Goal: Task Accomplishment & Management: Manage account settings

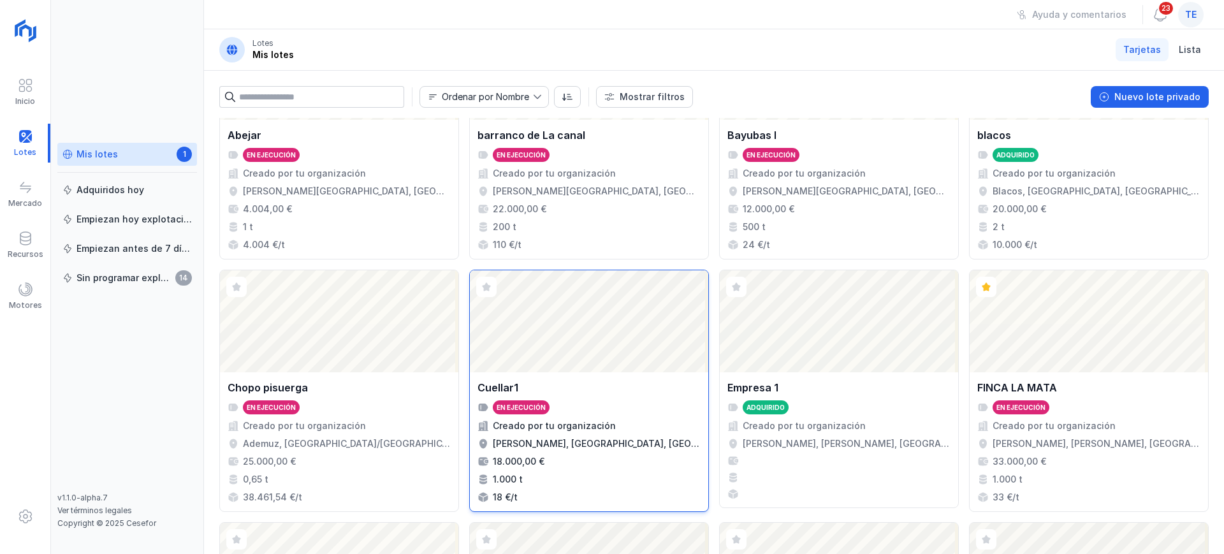
scroll to position [80, 0]
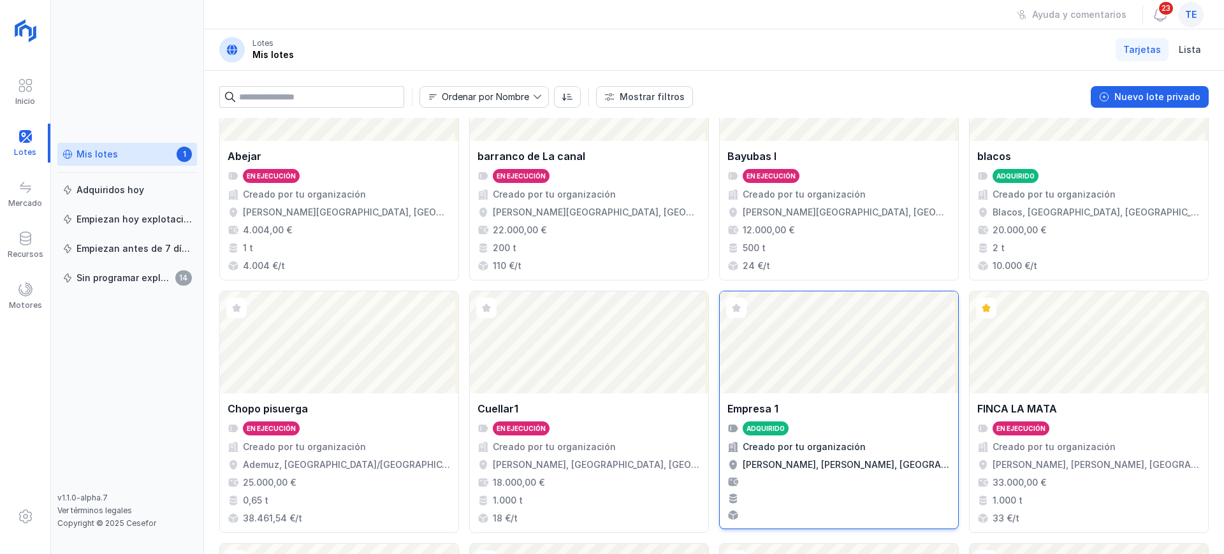
click at [767, 365] on div "Abrir lote" at bounding box center [838, 342] width 238 height 102
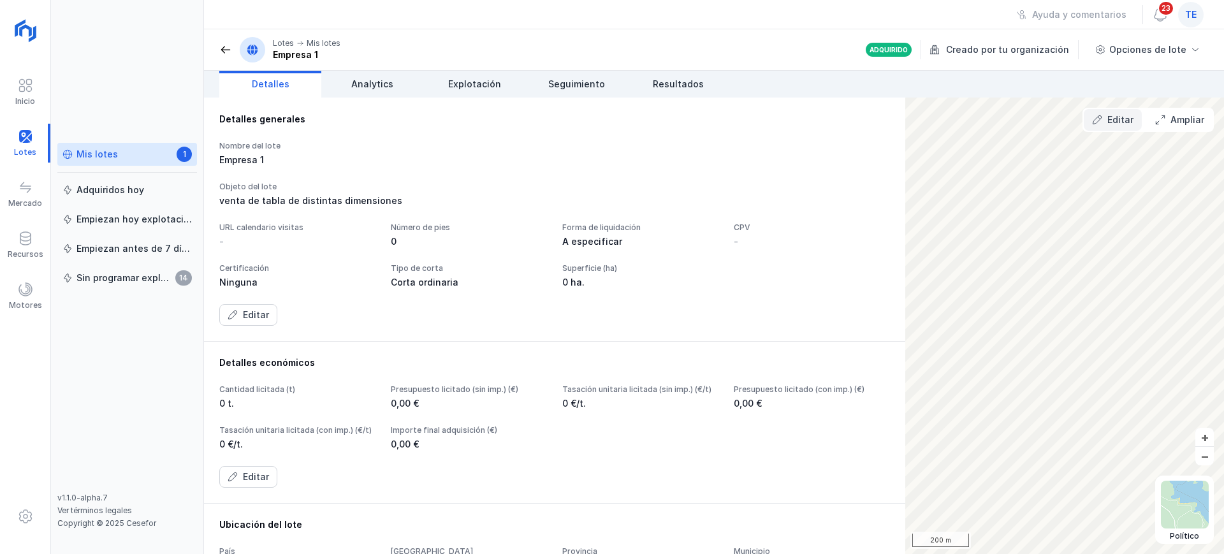
click at [1109, 122] on div "Editar" at bounding box center [1120, 119] width 26 height 13
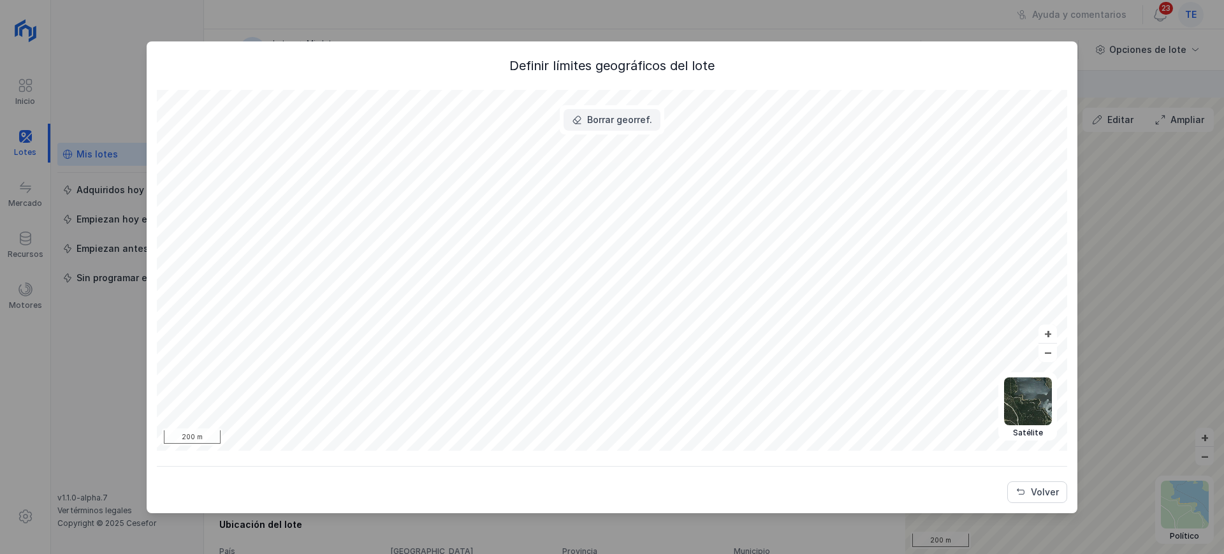
click at [640, 115] on div "Borrar georref." at bounding box center [619, 119] width 65 height 13
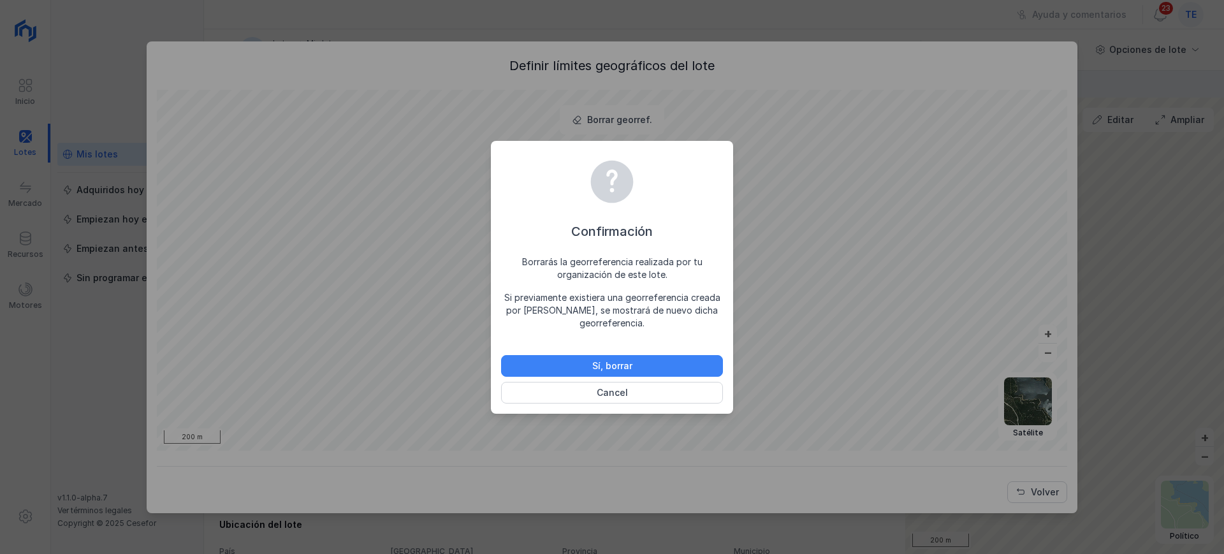
click at [637, 368] on button "Sí, borrar" at bounding box center [612, 366] width 222 height 22
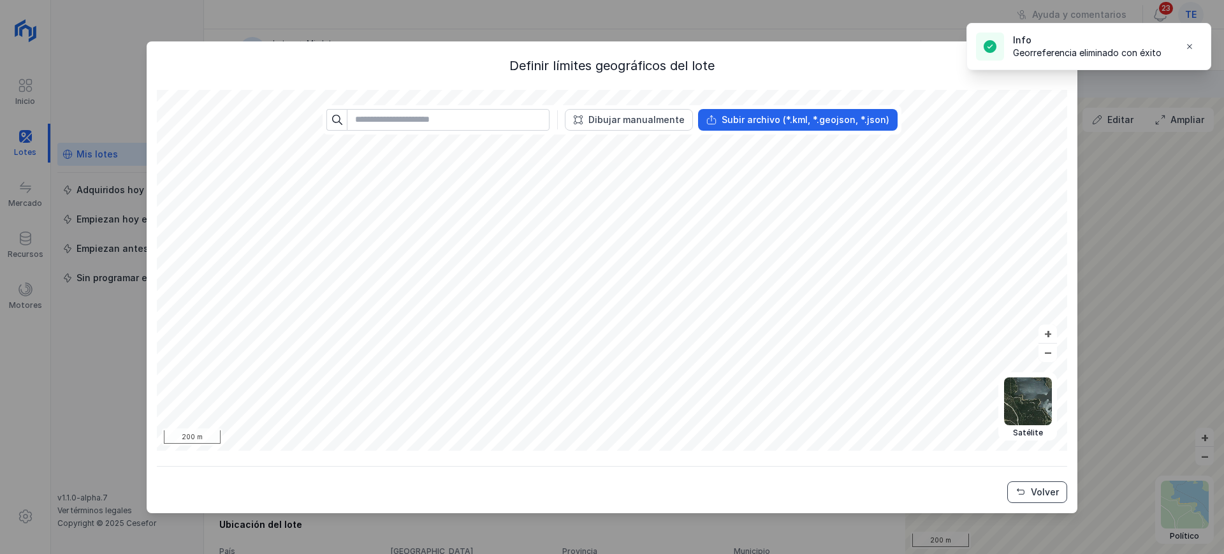
click at [1053, 495] on div "Volver" at bounding box center [1044, 492] width 28 height 13
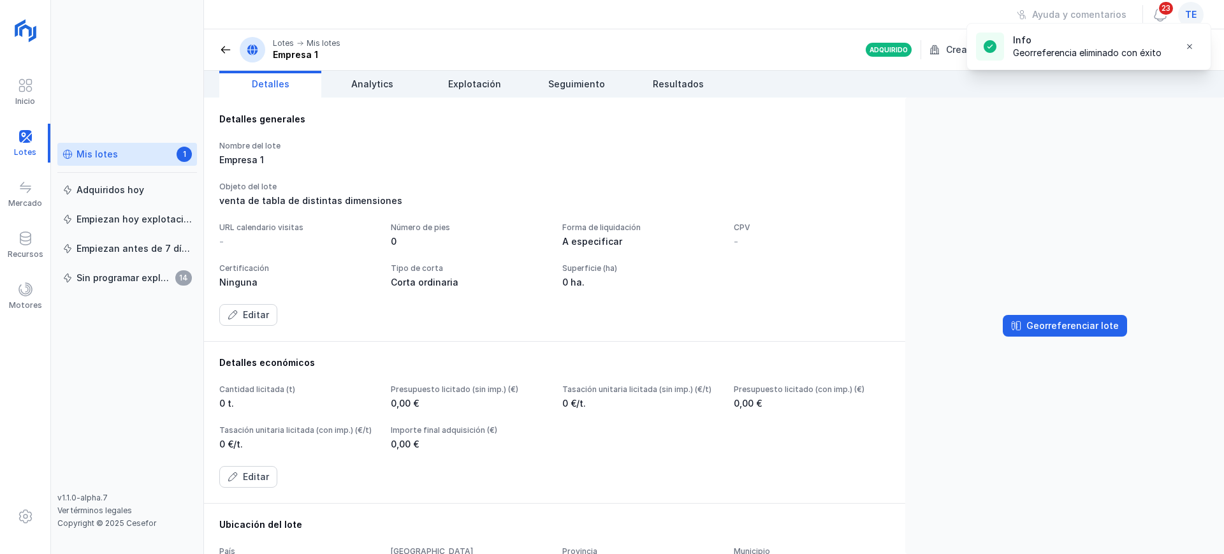
click at [227, 47] on span at bounding box center [225, 49] width 13 height 13
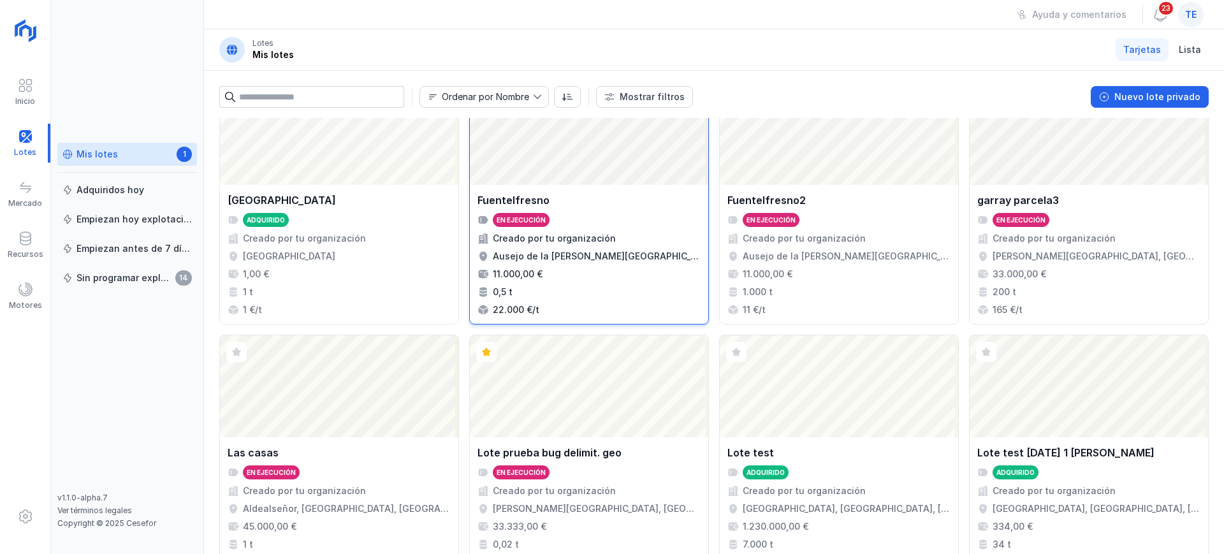
scroll to position [558, 0]
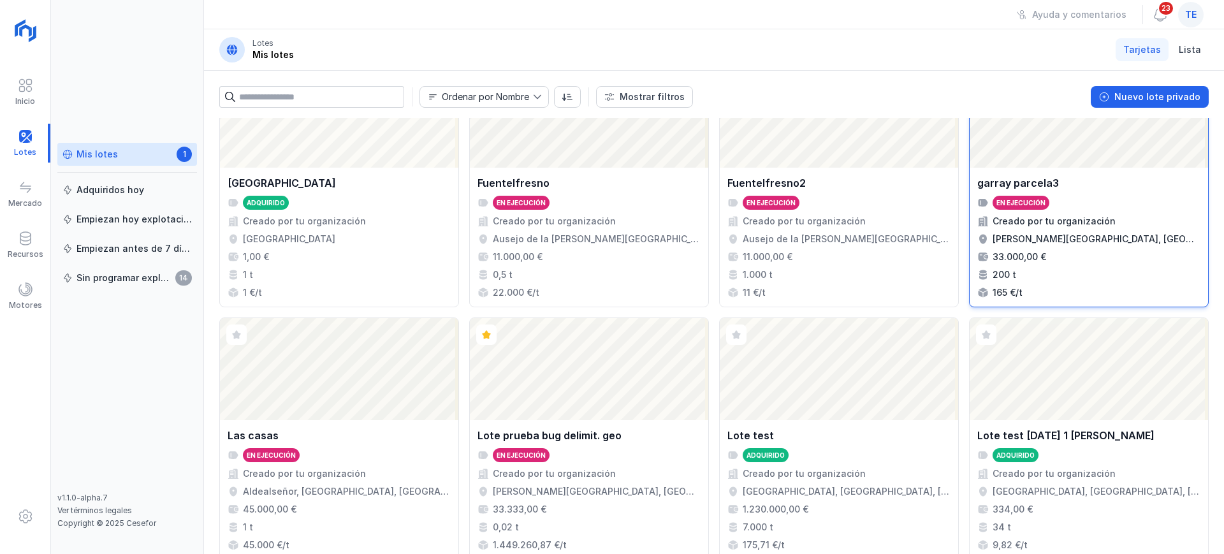
click at [1120, 167] on div "Abrir lote" at bounding box center [1088, 117] width 238 height 102
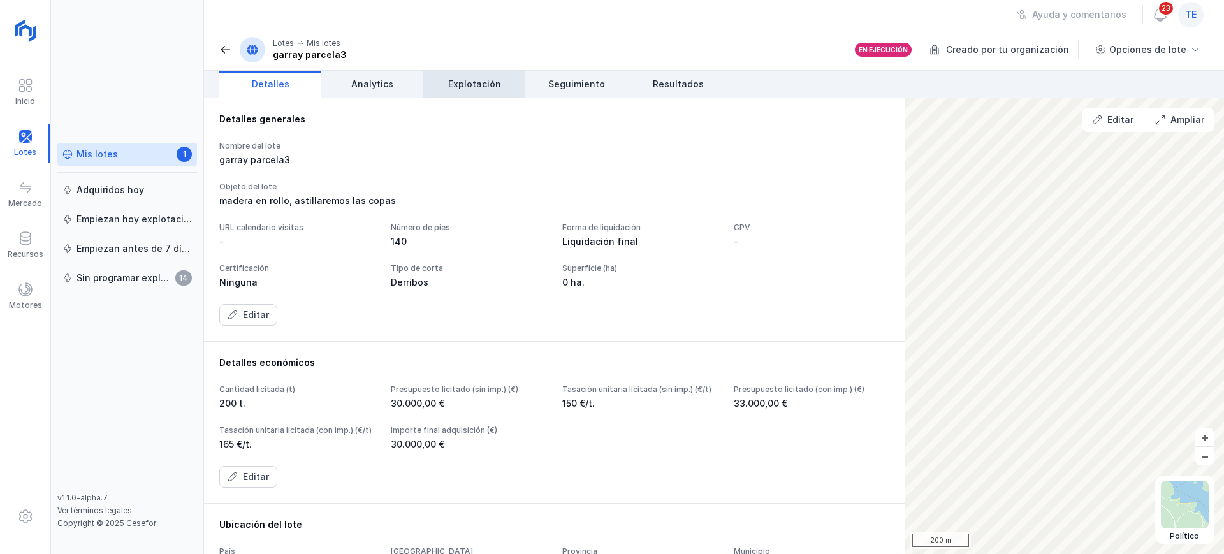
click at [476, 84] on span "Explotación" at bounding box center [474, 84] width 53 height 13
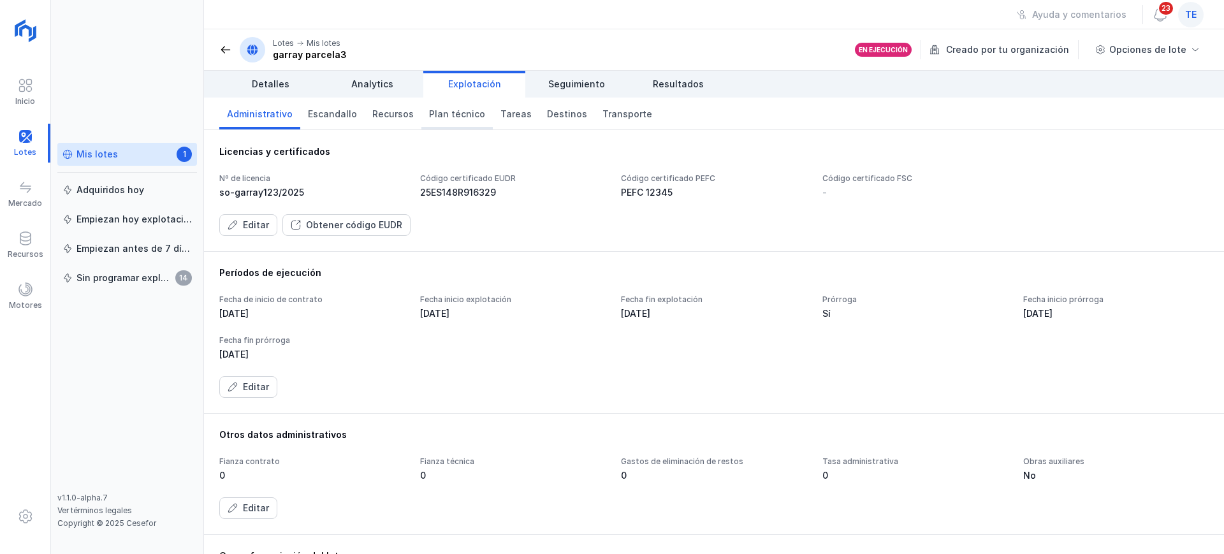
click at [444, 123] on link "Plan técnico" at bounding box center [456, 113] width 71 height 32
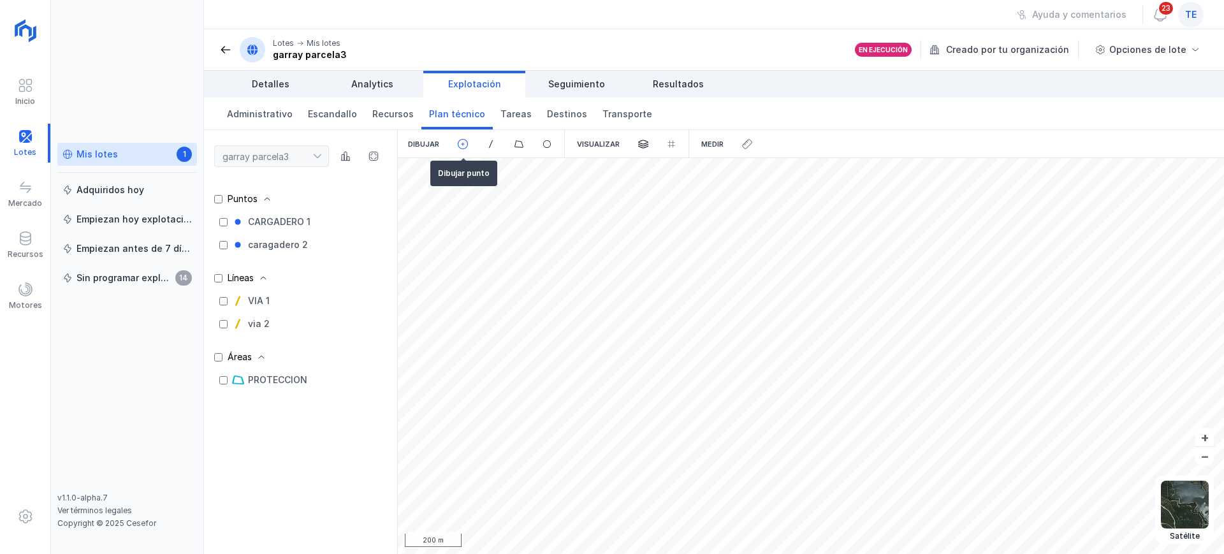
click at [458, 143] on span at bounding box center [462, 143] width 11 height 11
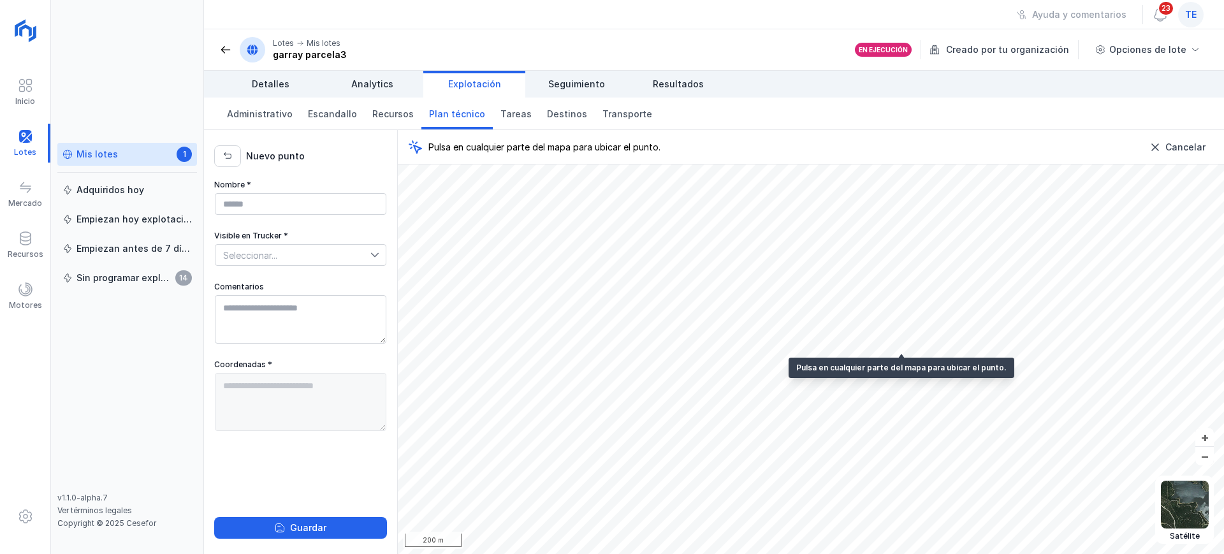
type textarea "**********"
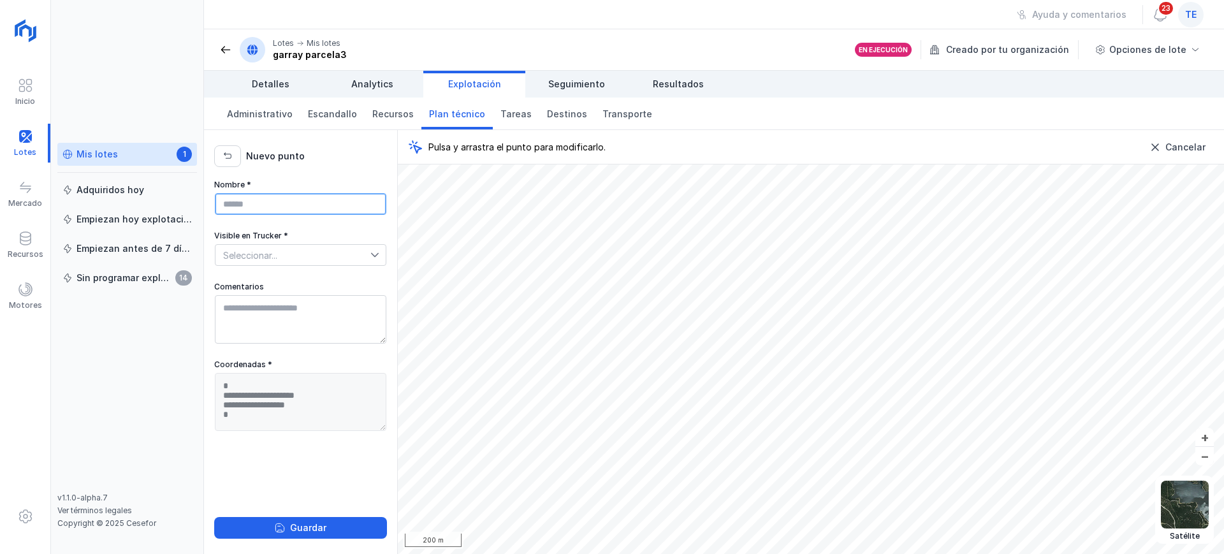
click at [333, 199] on input "Nombre *" at bounding box center [300, 204] width 171 height 22
type input "**********"
click at [314, 257] on span "Seleccionar..." at bounding box center [292, 255] width 155 height 20
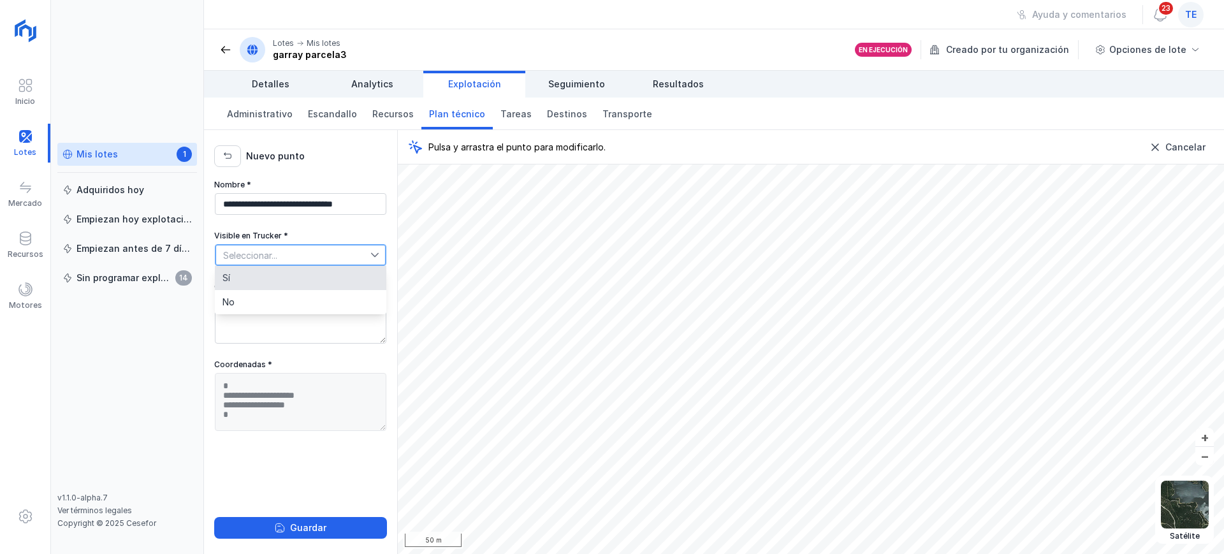
click at [291, 283] on li "Sí" at bounding box center [300, 278] width 171 height 24
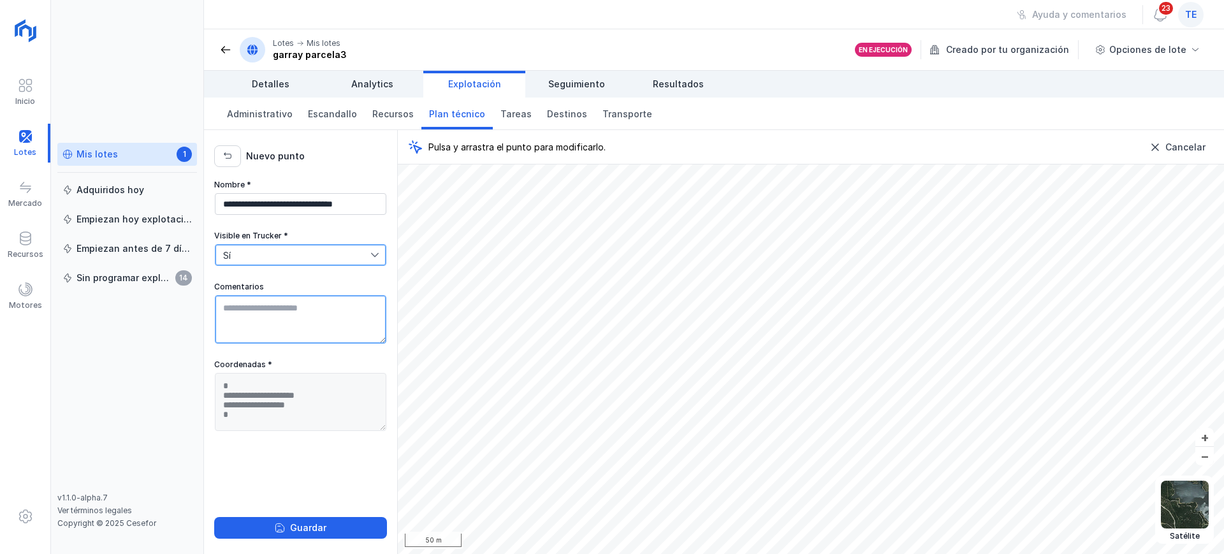
click at [272, 318] on textarea "Comentarios" at bounding box center [300, 319] width 171 height 48
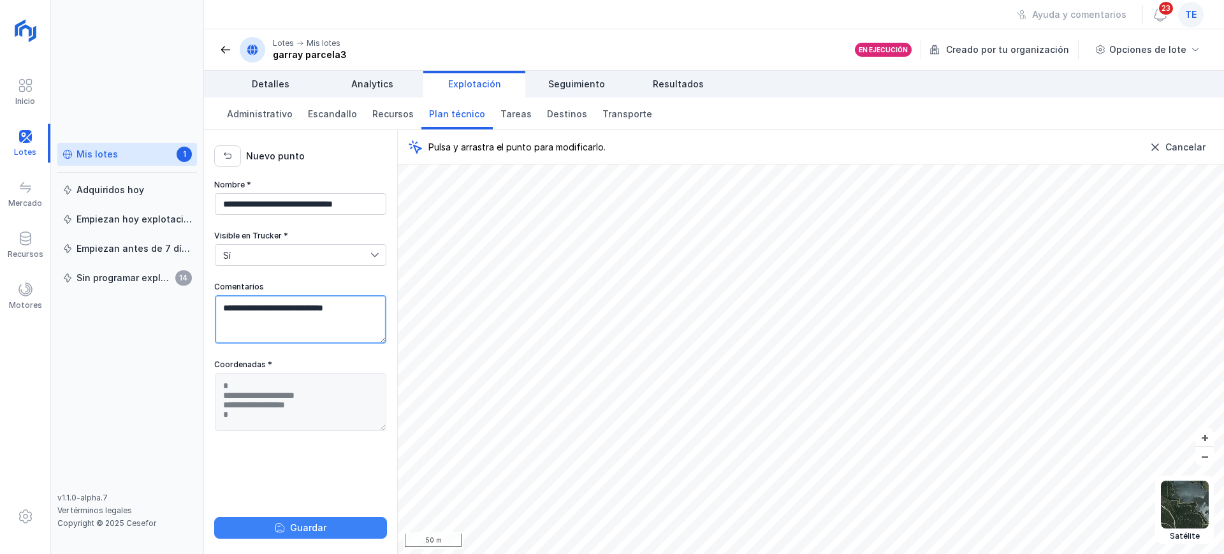
type textarea "**********"
click at [346, 527] on button "Guardar" at bounding box center [300, 528] width 173 height 22
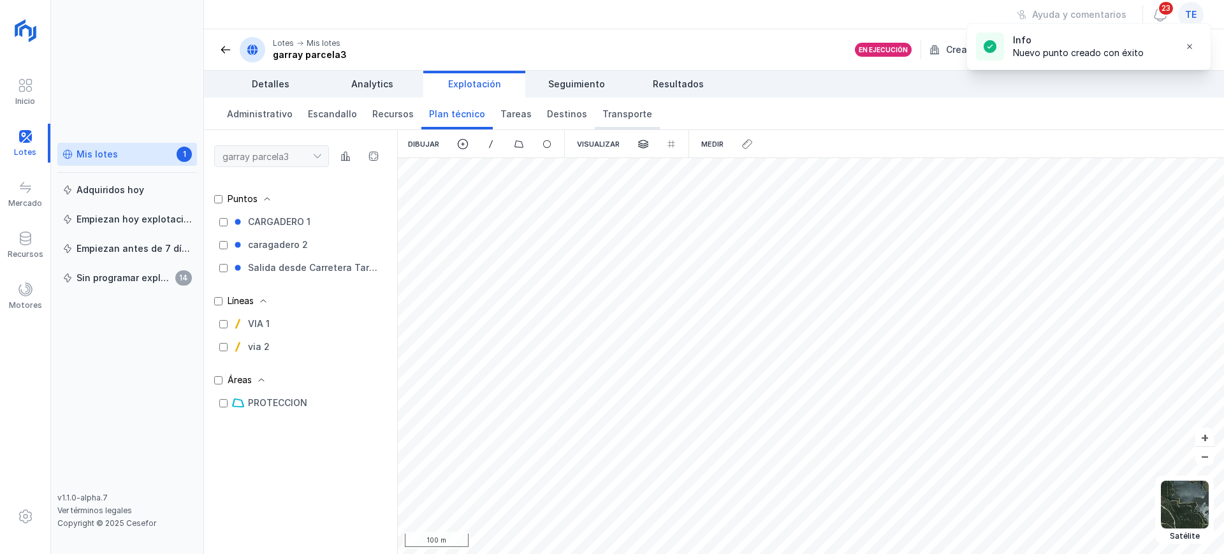
click at [602, 112] on span "Transporte" at bounding box center [627, 114] width 50 height 13
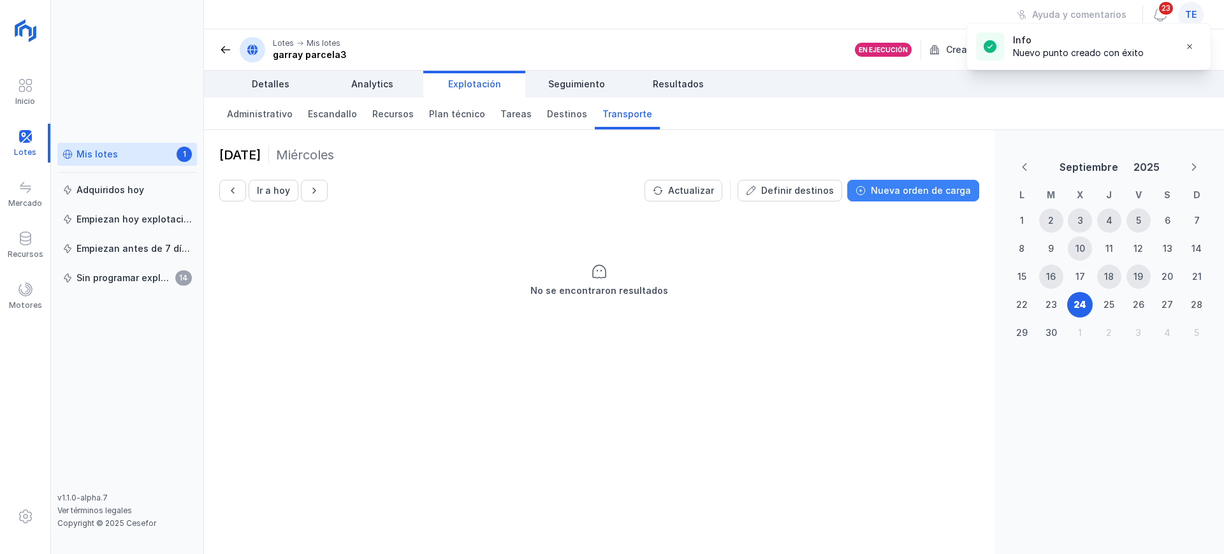
click at [927, 196] on div "Nueva orden de carga" at bounding box center [920, 190] width 100 height 13
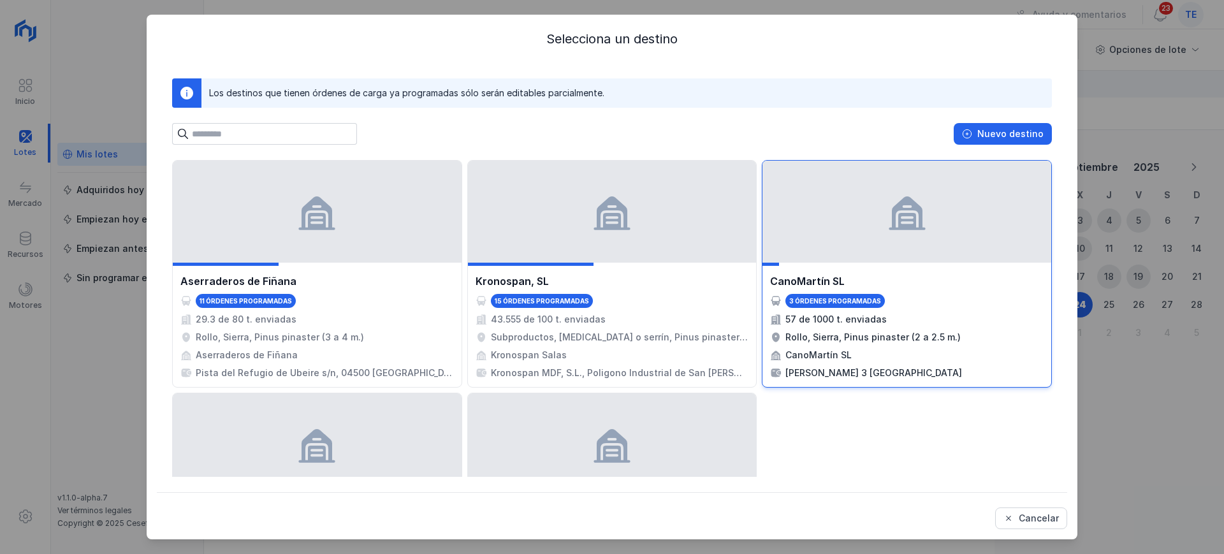
click at [850, 238] on div at bounding box center [906, 212] width 289 height 102
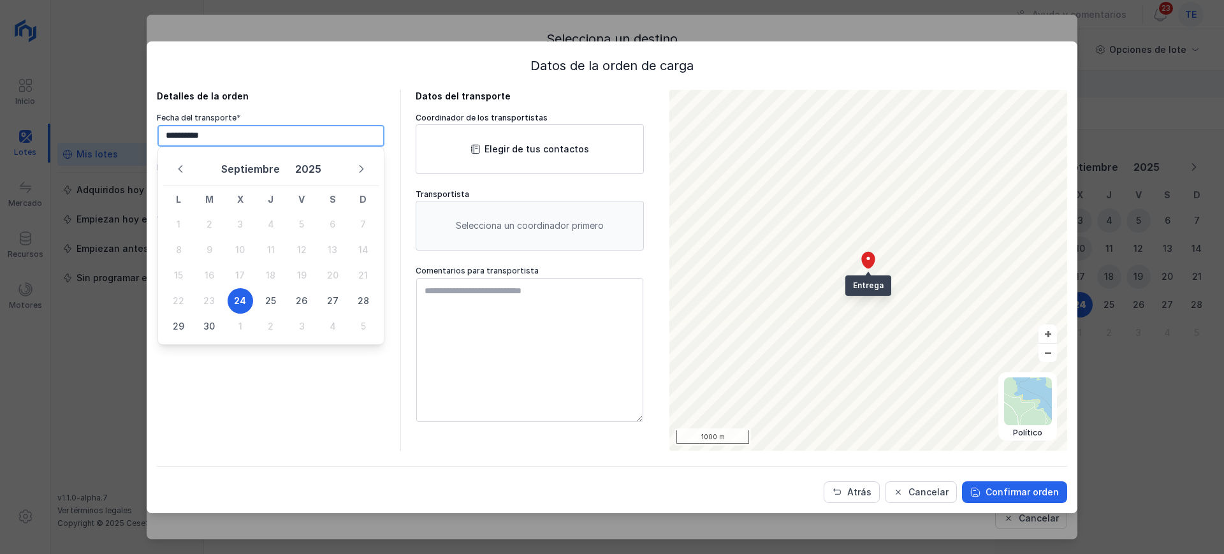
click at [310, 132] on input "**********" at bounding box center [270, 136] width 227 height 22
click at [268, 305] on span "25" at bounding box center [270, 300] width 25 height 25
type input "**********"
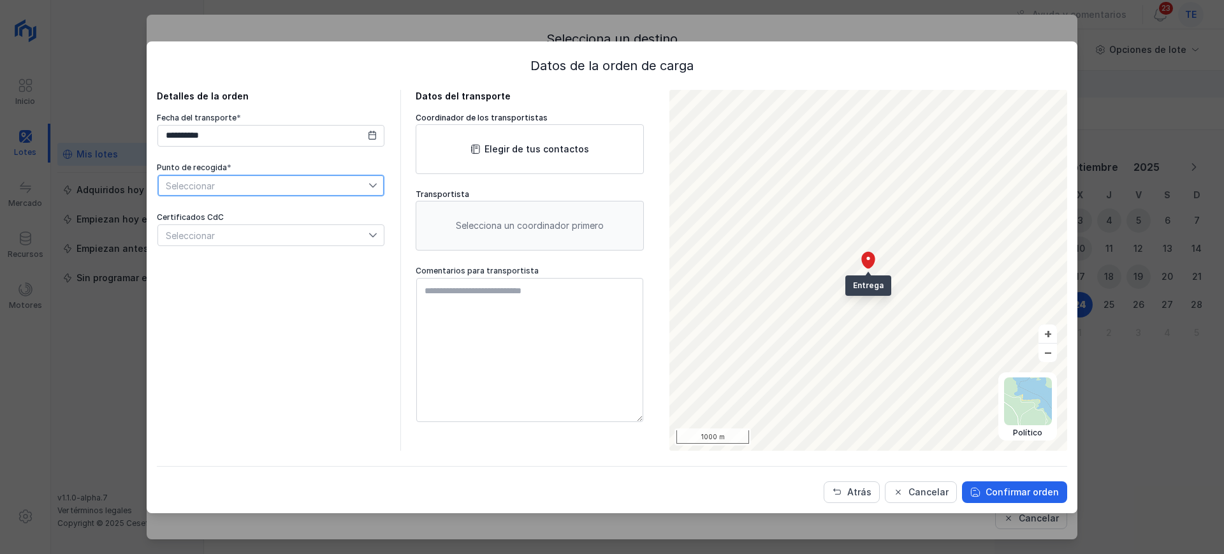
click at [263, 182] on span "Seleccionar" at bounding box center [263, 185] width 210 height 20
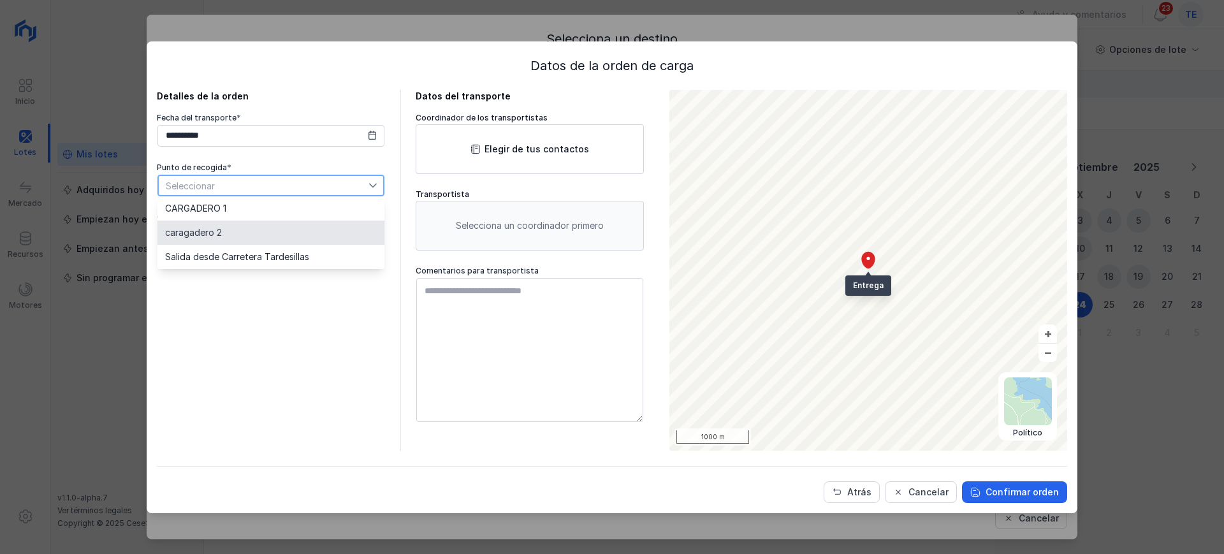
click at [261, 230] on li "caragadero 2" at bounding box center [270, 232] width 227 height 24
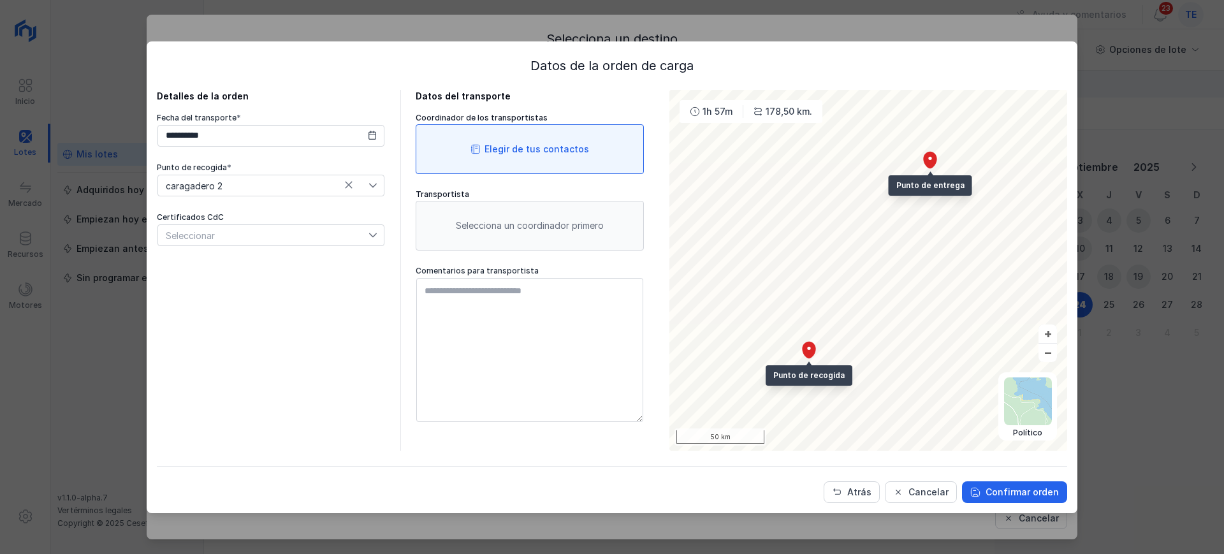
click at [514, 155] on div "Elegir de tus contactos" at bounding box center [529, 149] width 228 height 50
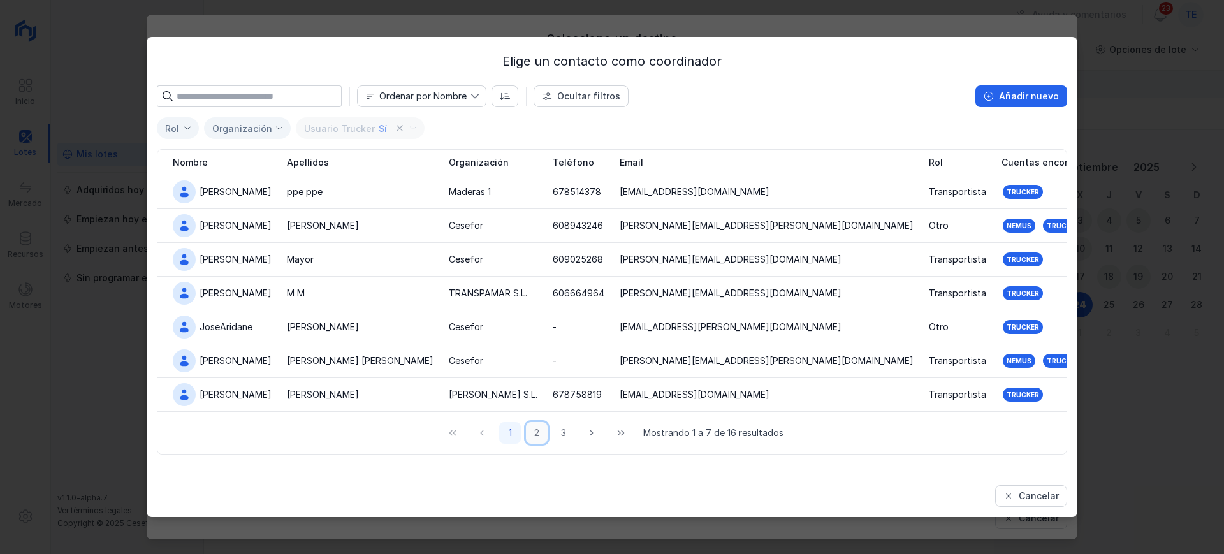
click at [538, 430] on button "2" at bounding box center [537, 433] width 22 height 22
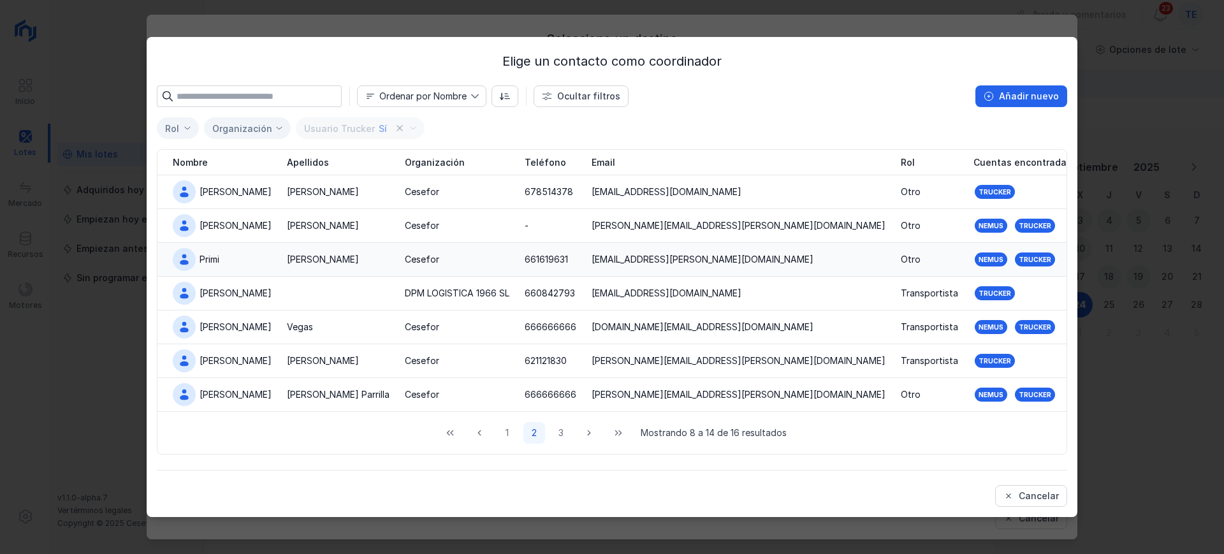
click at [259, 256] on td "Primi" at bounding box center [218, 260] width 122 height 34
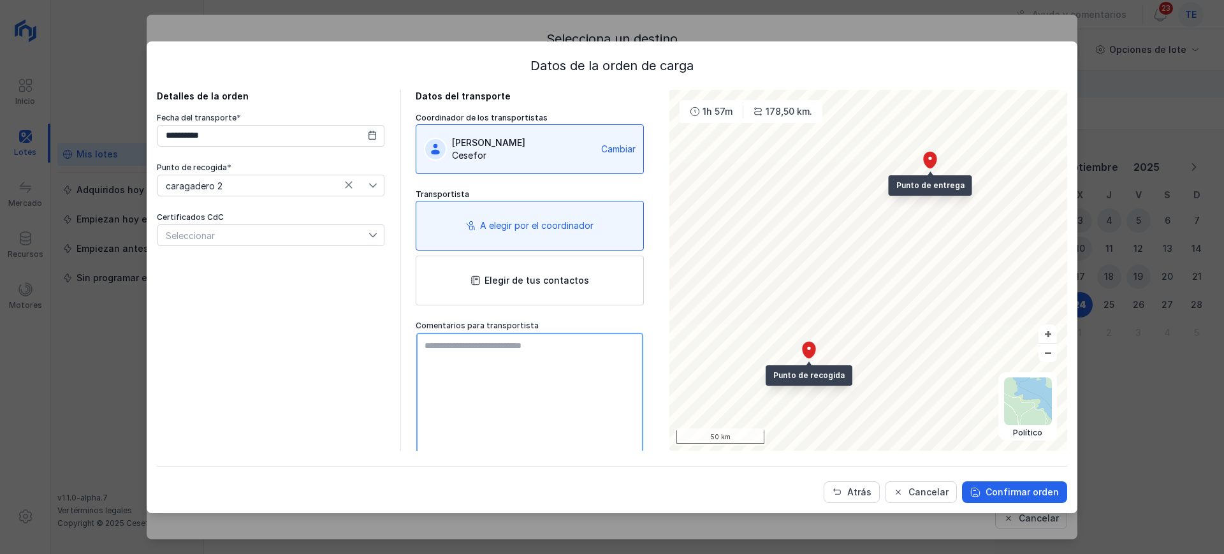
click at [530, 350] on textarea at bounding box center [529, 405] width 227 height 144
type textarea "**********"
click at [1021, 487] on div "Confirmar orden" at bounding box center [1021, 492] width 73 height 13
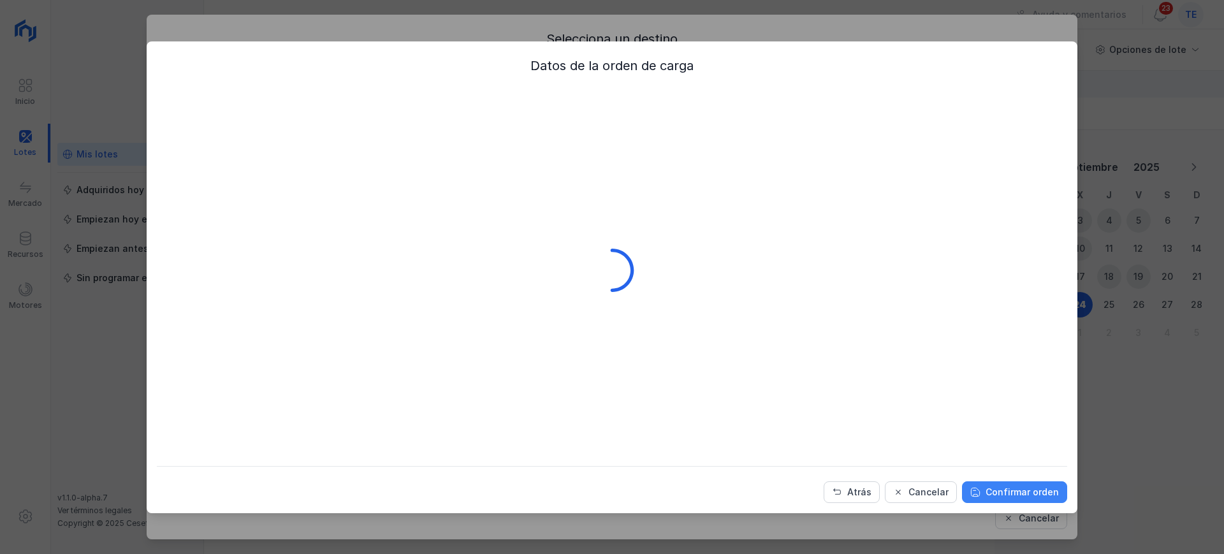
click at [1021, 487] on div "Confirmar orden" at bounding box center [1021, 492] width 73 height 13
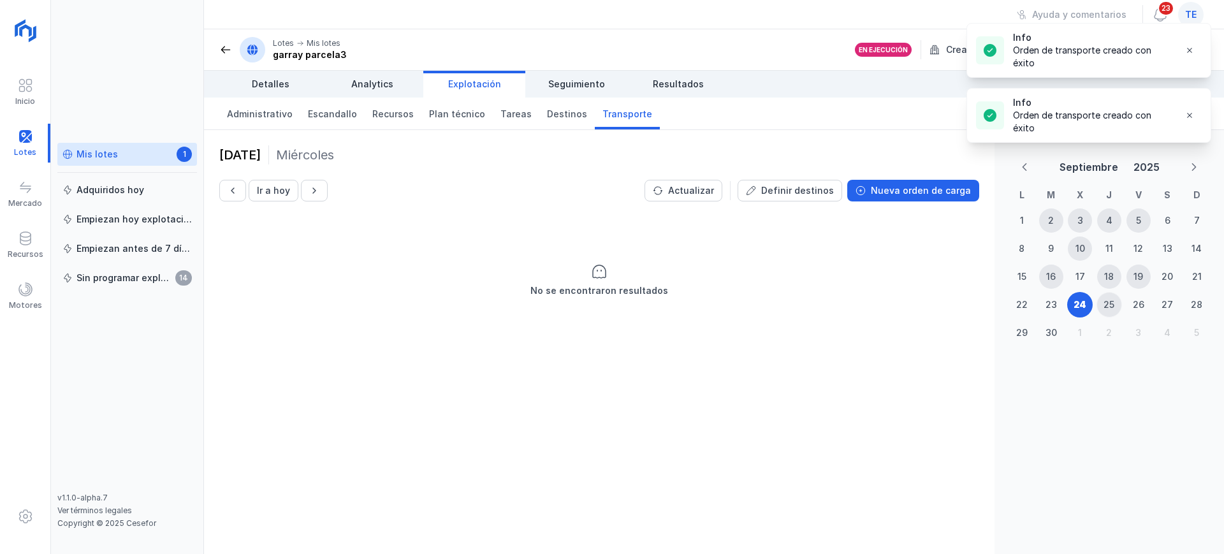
click at [1108, 305] on div "25" at bounding box center [1108, 304] width 11 height 13
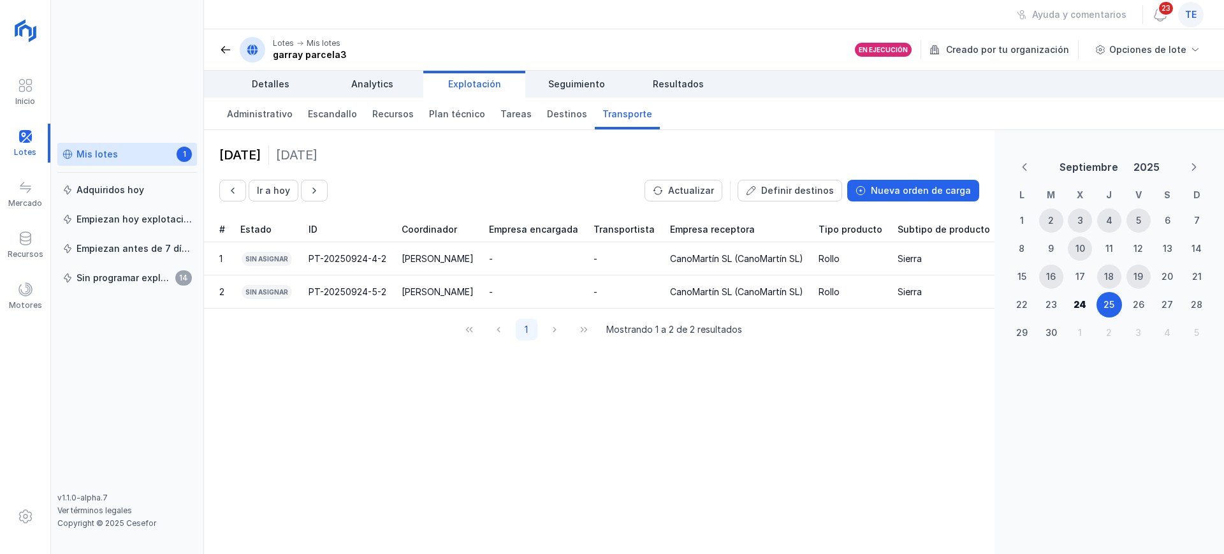
click at [121, 158] on div "Mis lotes 1" at bounding box center [126, 154] width 129 height 13
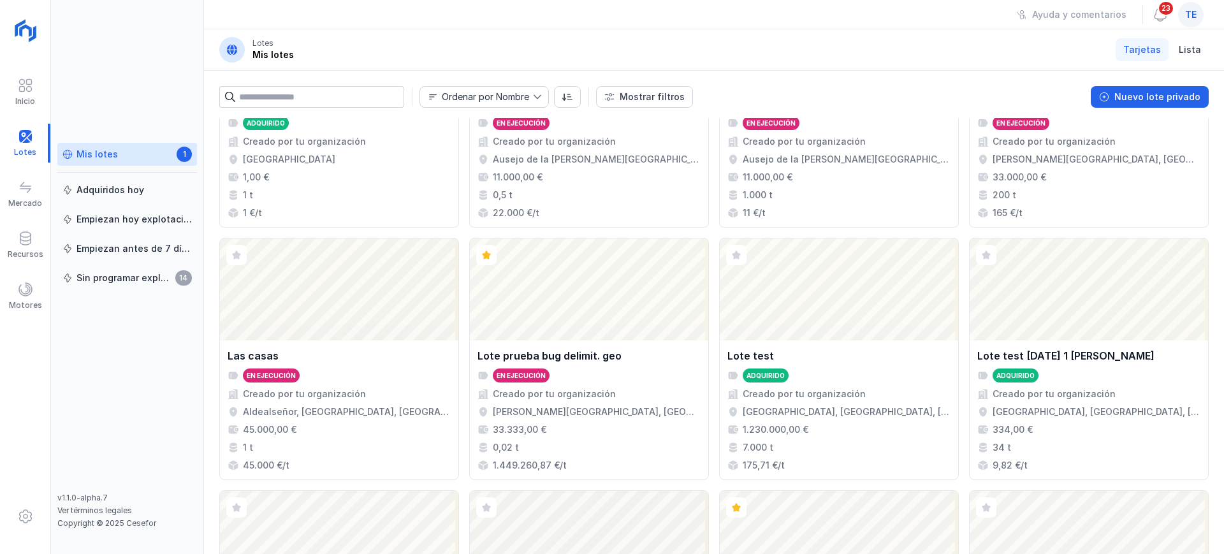
scroll to position [873, 0]
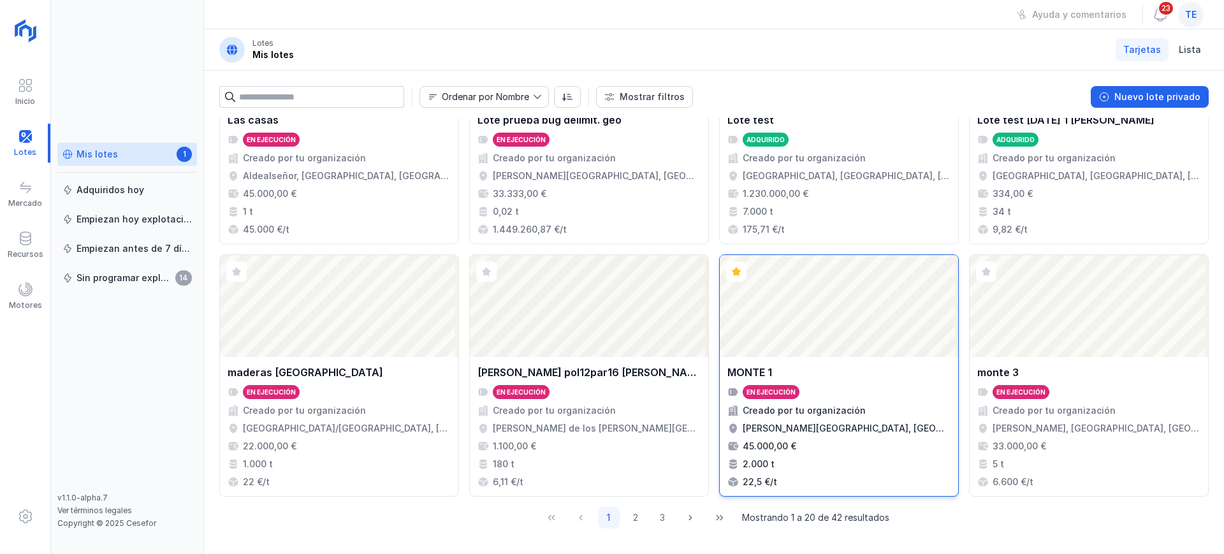
click at [751, 298] on div "Abrir lote" at bounding box center [838, 306] width 238 height 102
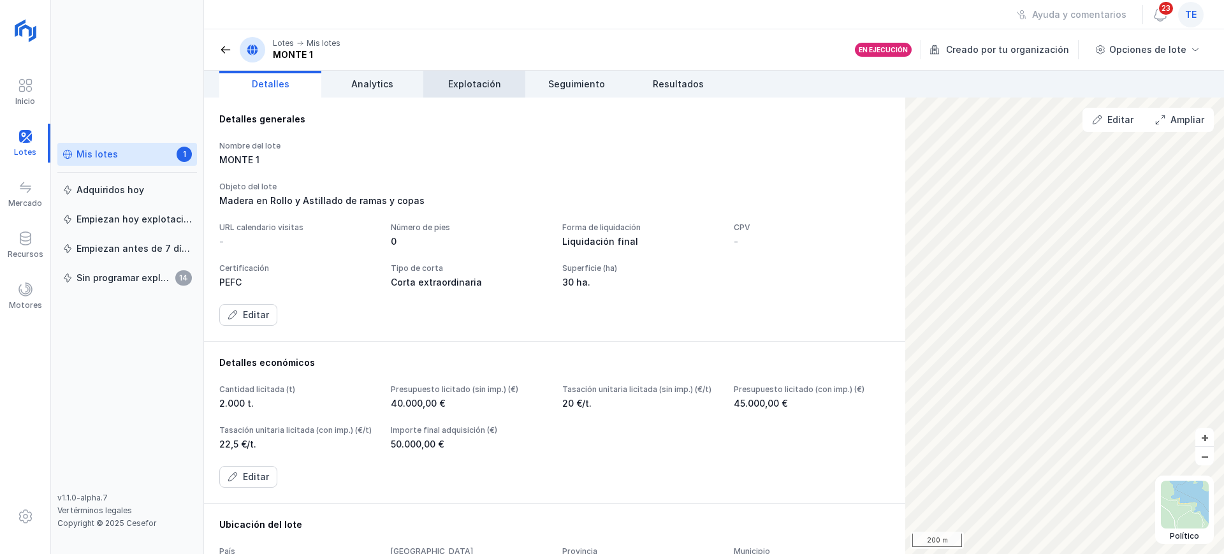
click at [459, 78] on span "Explotación" at bounding box center [474, 84] width 53 height 13
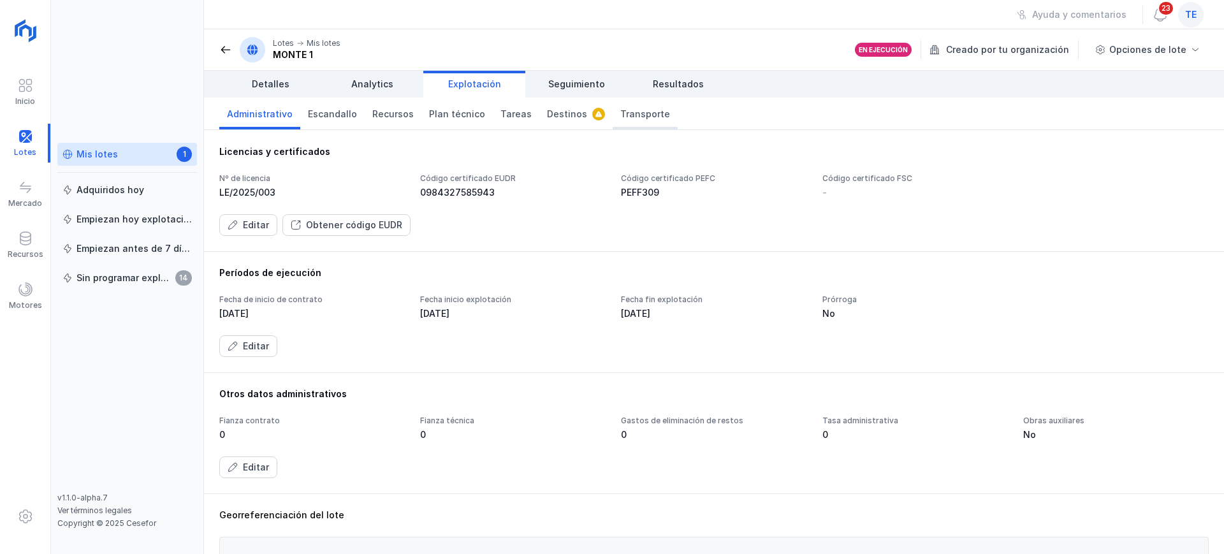
click at [621, 114] on span "Transporte" at bounding box center [645, 114] width 50 height 13
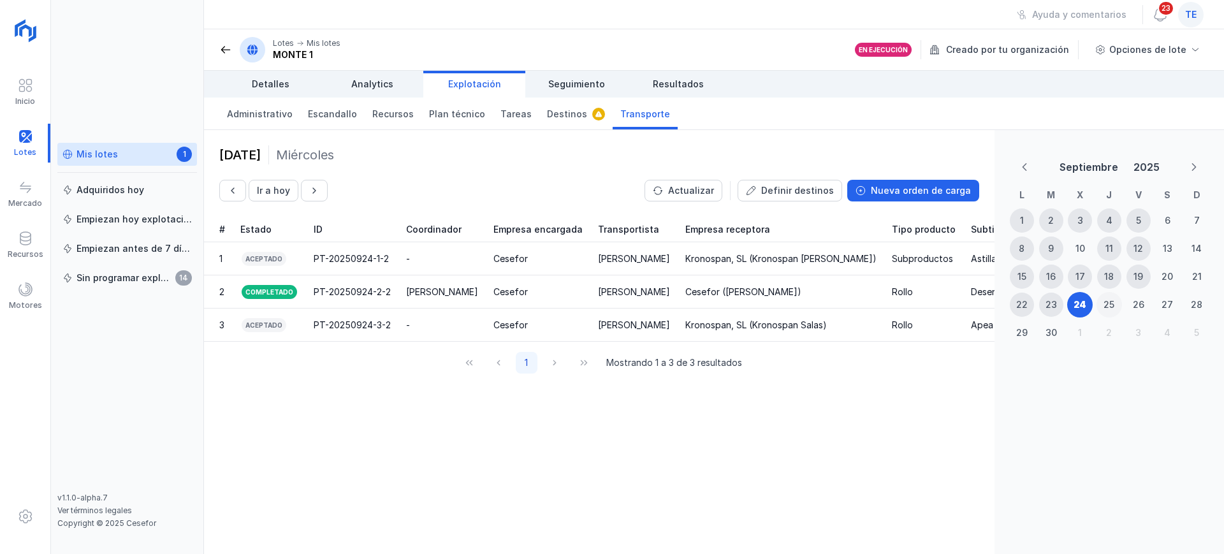
click at [1106, 301] on div "25" at bounding box center [1108, 304] width 11 height 13
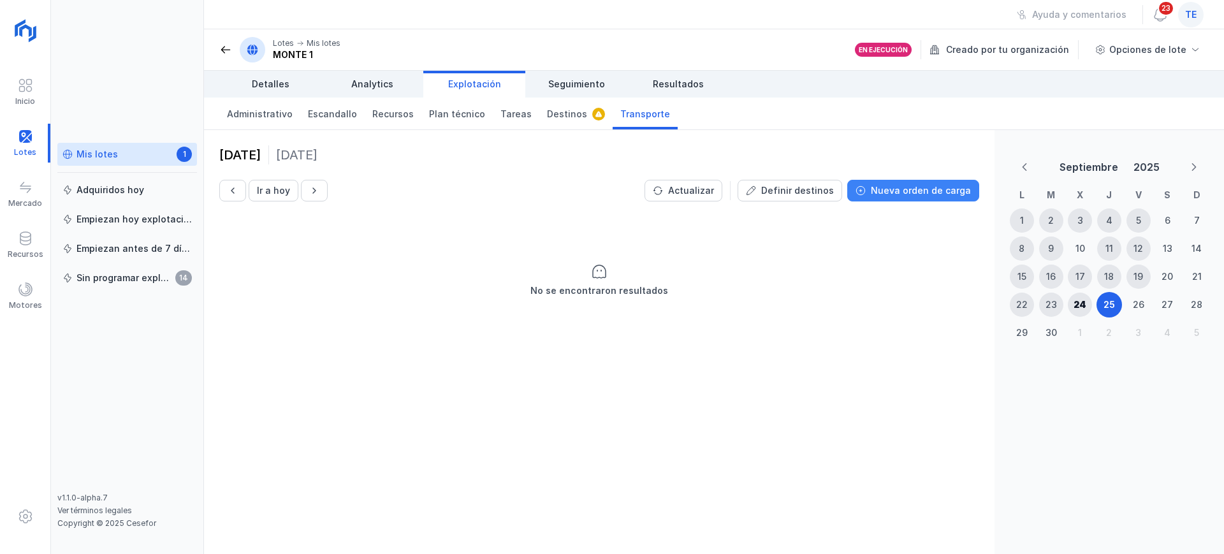
click at [914, 189] on div "Nueva orden de carga" at bounding box center [920, 190] width 100 height 13
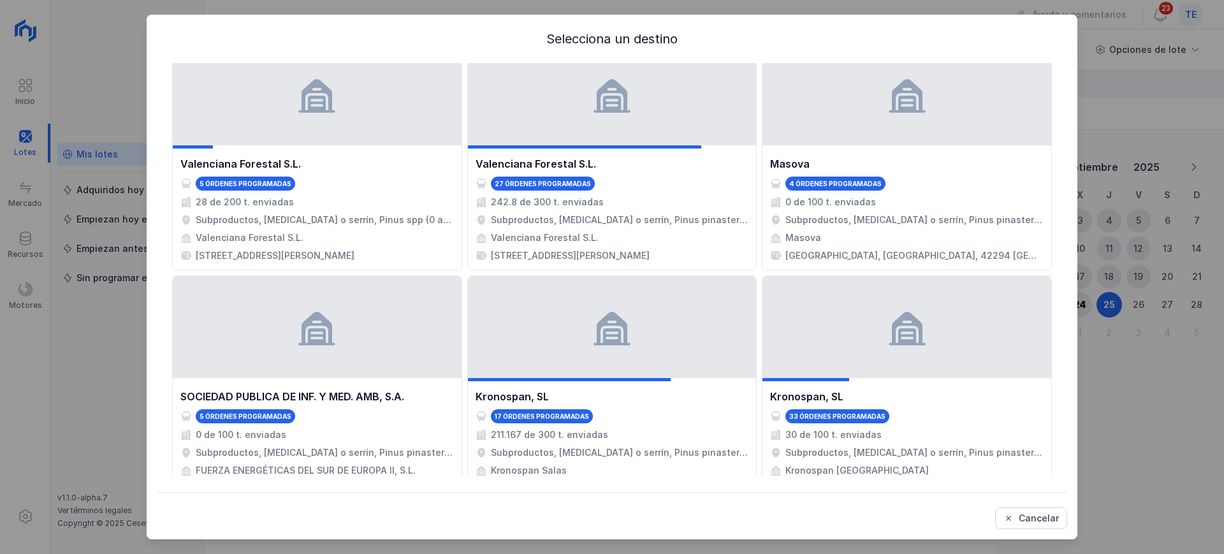
scroll to position [717, 0]
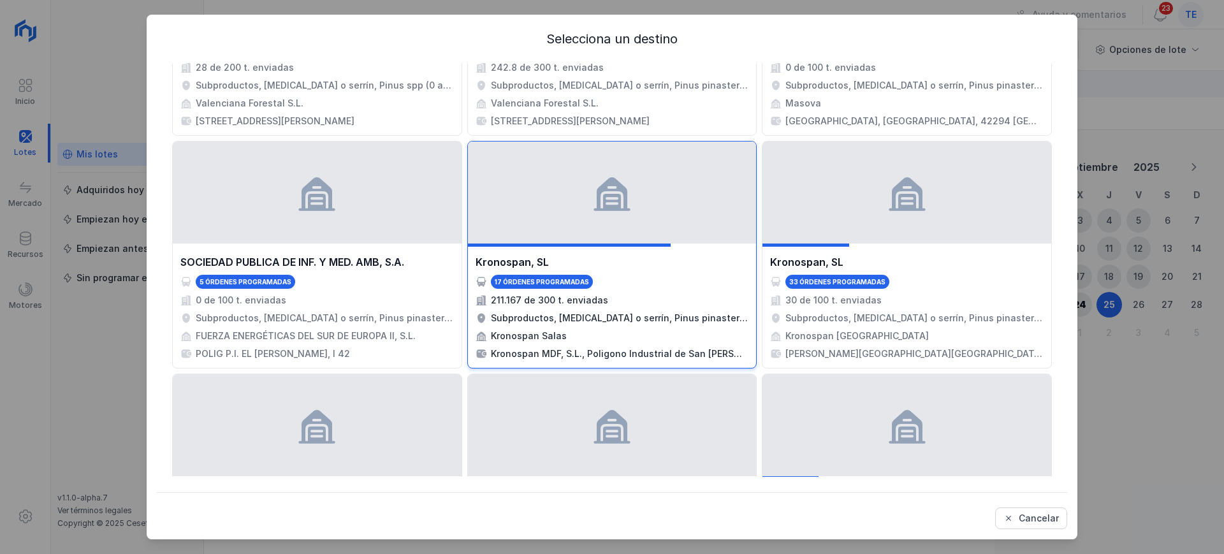
click at [660, 273] on div "Kronospan, SL 17 órdenes programadas 211.167 de 300 t. enviadas Subproductos, A…" at bounding box center [611, 307] width 273 height 106
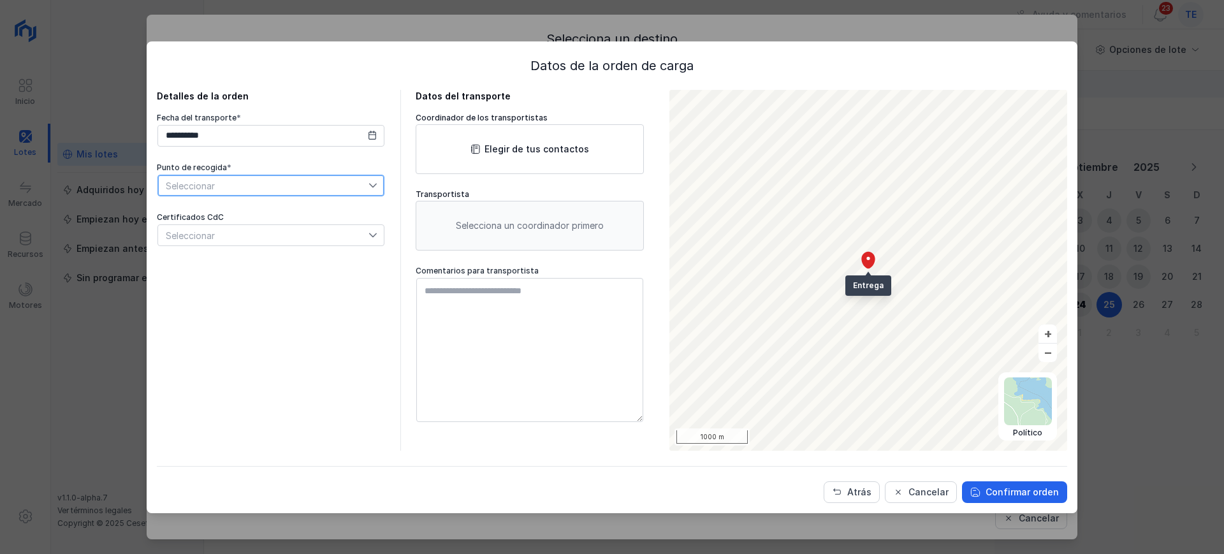
click at [268, 191] on span "Seleccionar" at bounding box center [263, 185] width 210 height 20
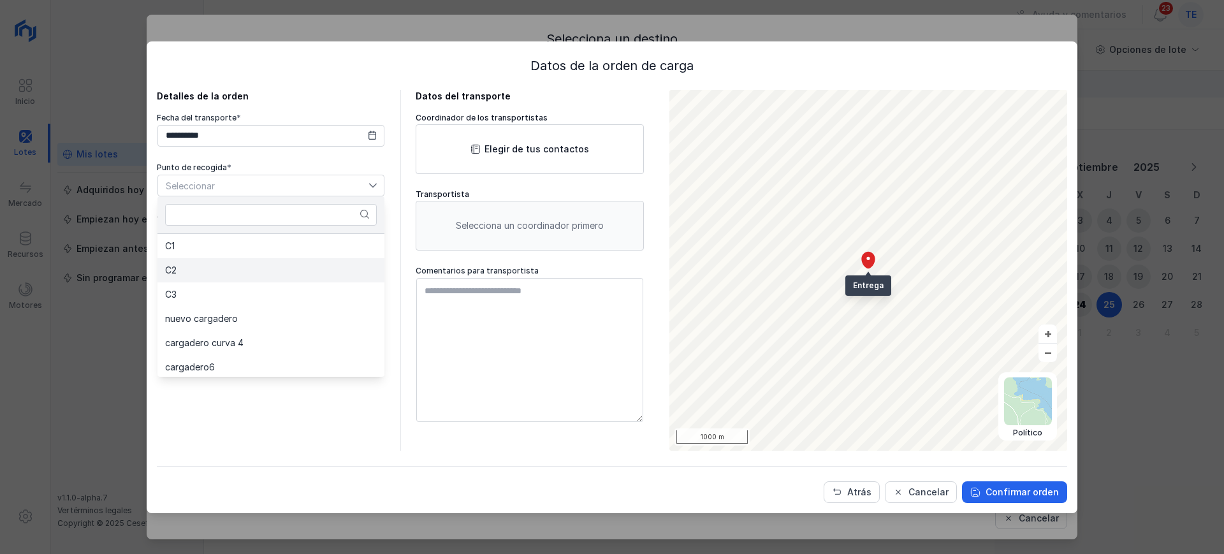
click at [285, 266] on li "C2" at bounding box center [270, 270] width 227 height 24
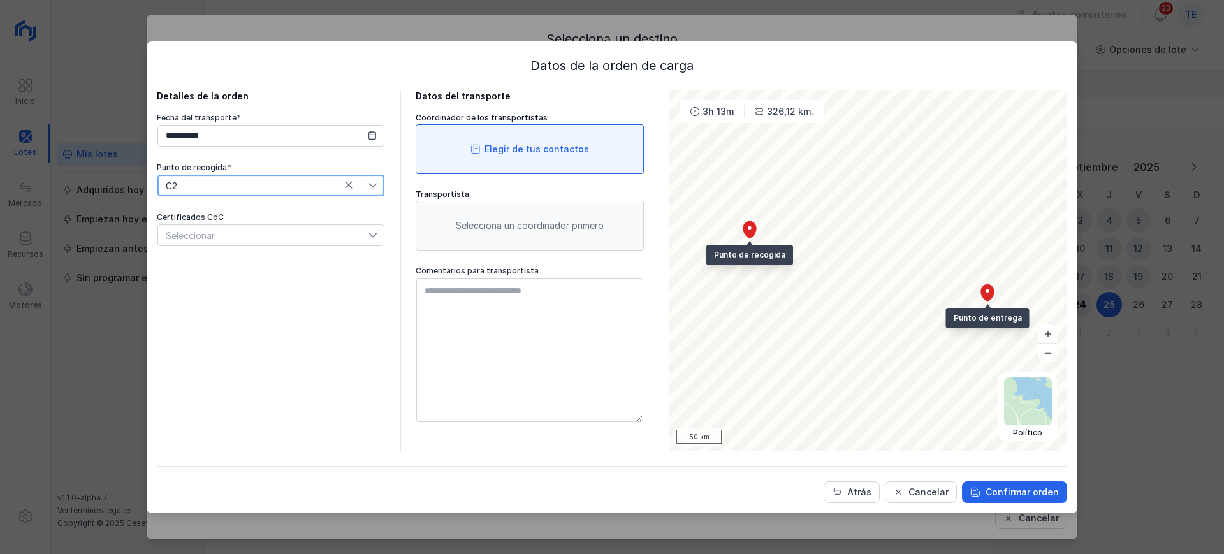
click at [521, 148] on div "Elegir de tus contactos" at bounding box center [536, 149] width 105 height 13
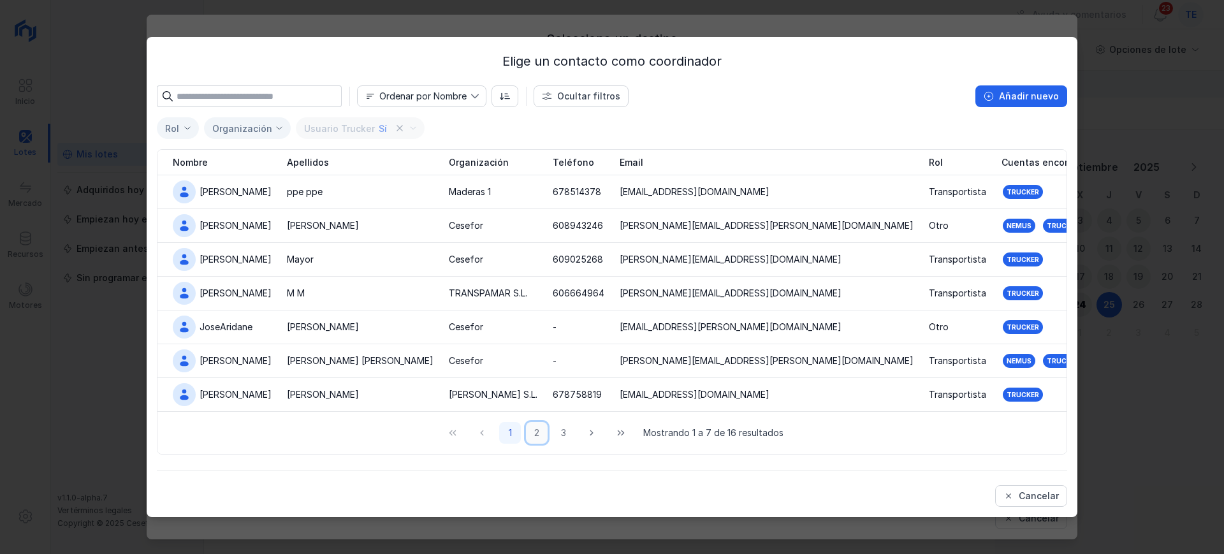
click at [538, 432] on button "2" at bounding box center [537, 433] width 22 height 22
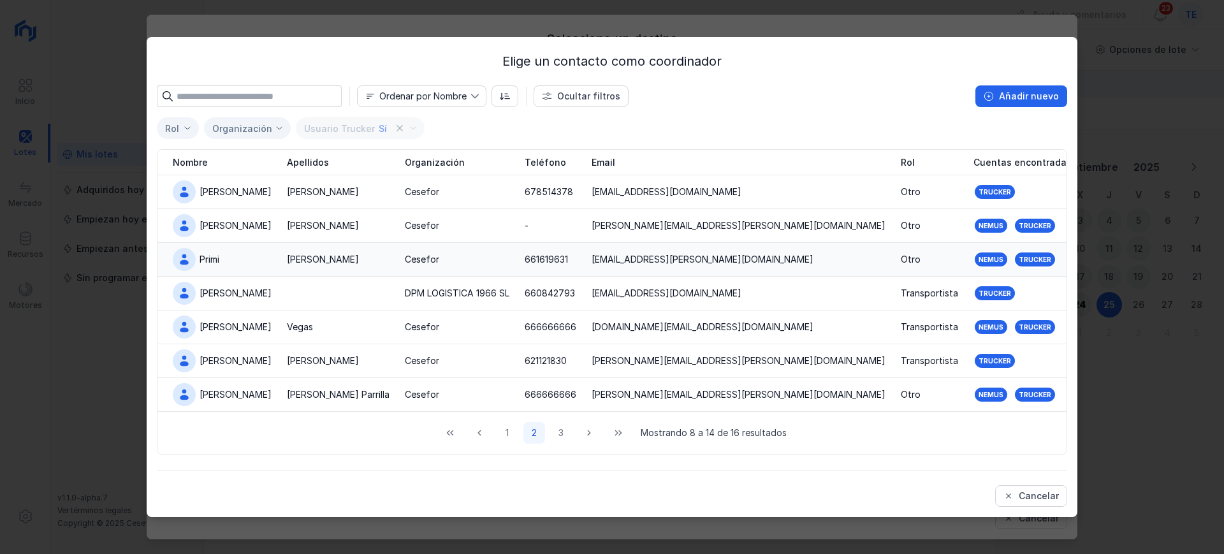
click at [343, 261] on div "Martín" at bounding box center [338, 259] width 103 height 13
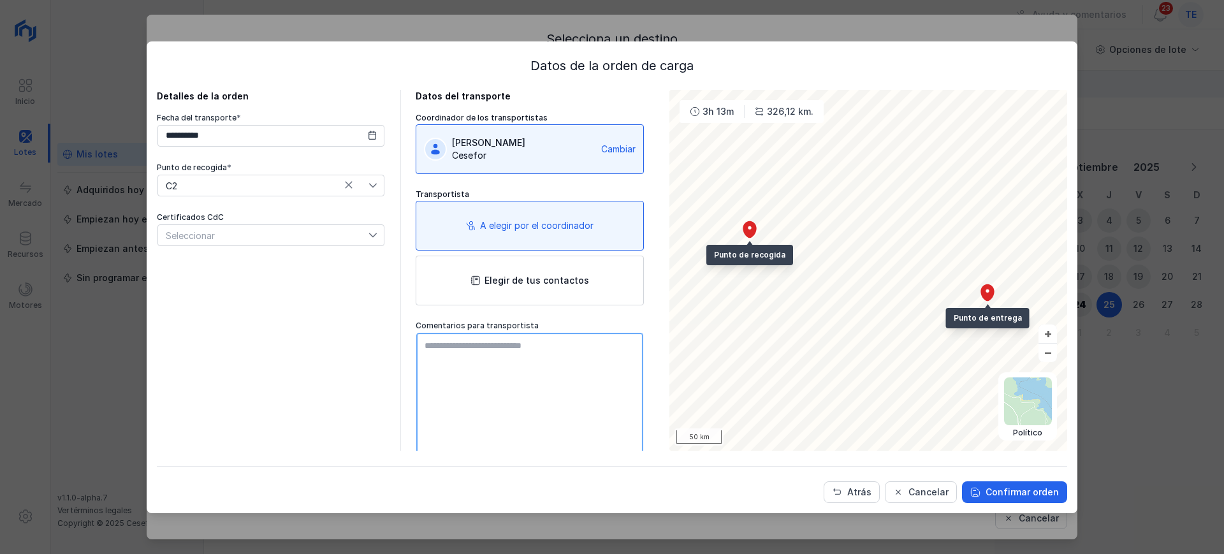
click at [544, 368] on textarea at bounding box center [529, 405] width 227 height 144
type textarea "**********"
click at [986, 487] on button "Confirmar orden" at bounding box center [1014, 492] width 105 height 22
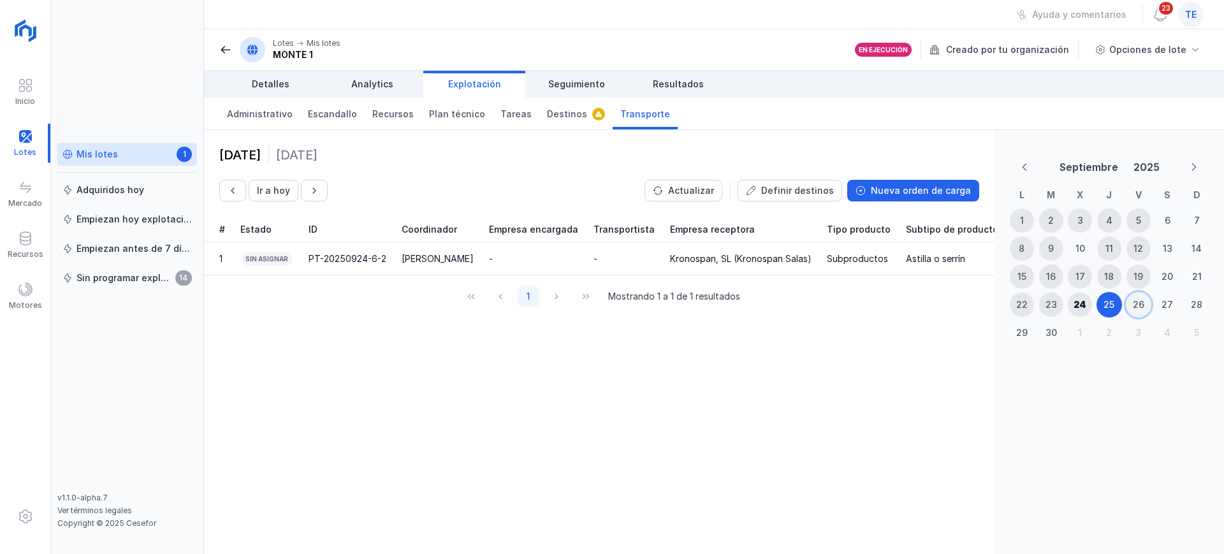
click at [1134, 304] on div "26" at bounding box center [1137, 304] width 11 height 13
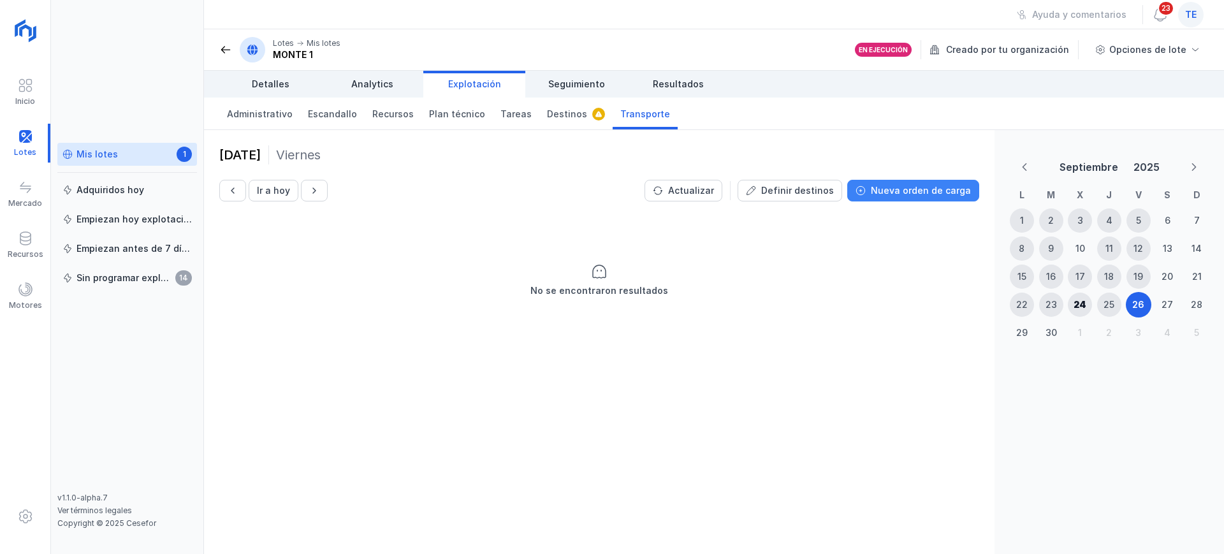
click at [953, 199] on button "Nueva orden de carga" at bounding box center [913, 191] width 132 height 22
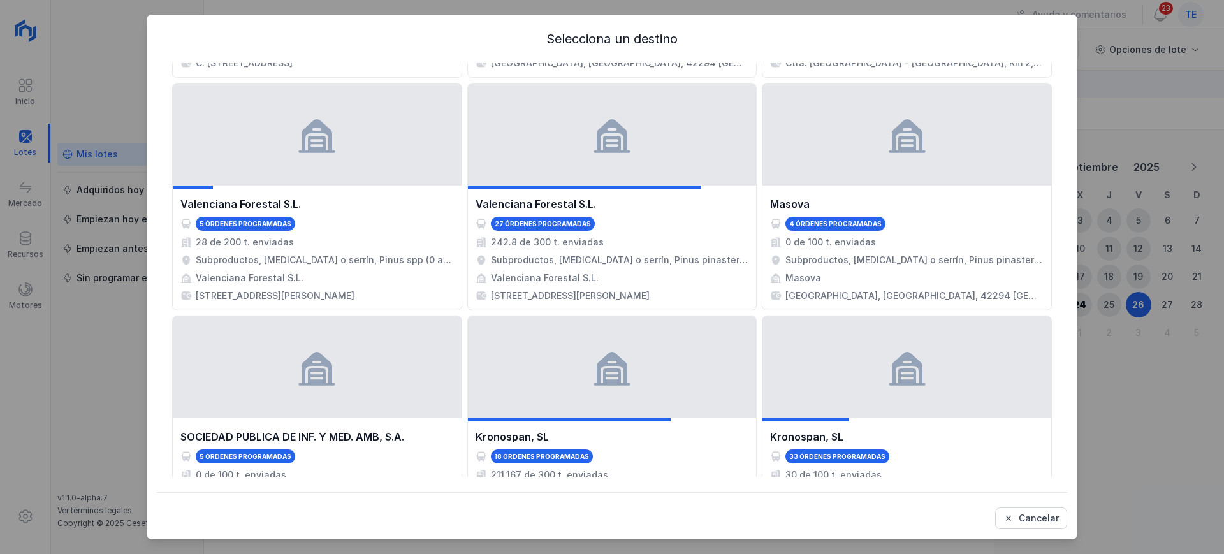
scroll to position [637, 0]
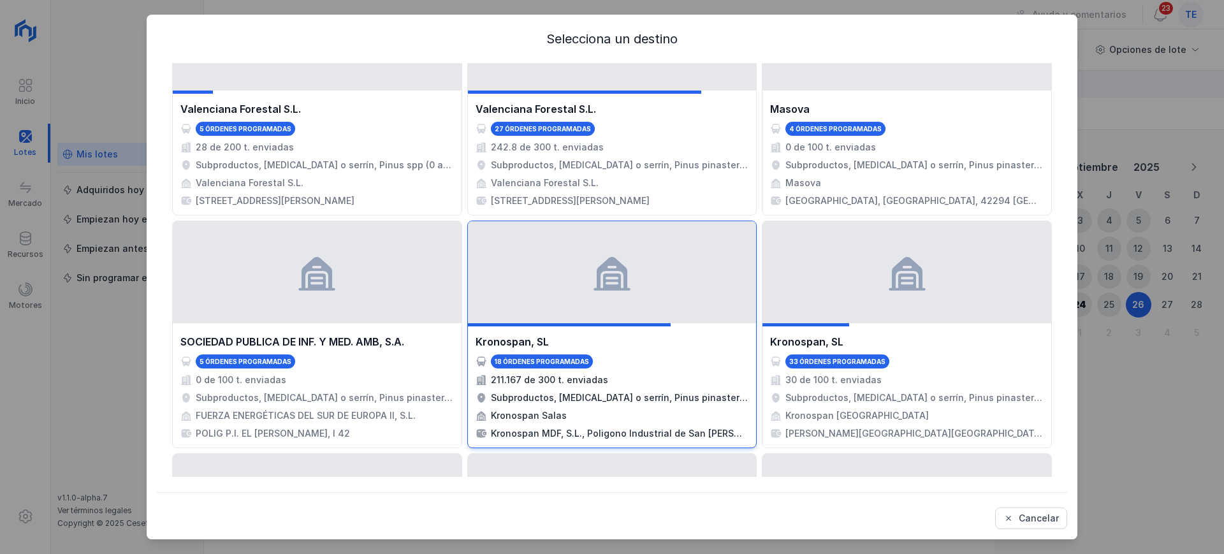
click at [638, 360] on div "18 órdenes programadas" at bounding box center [611, 361] width 273 height 14
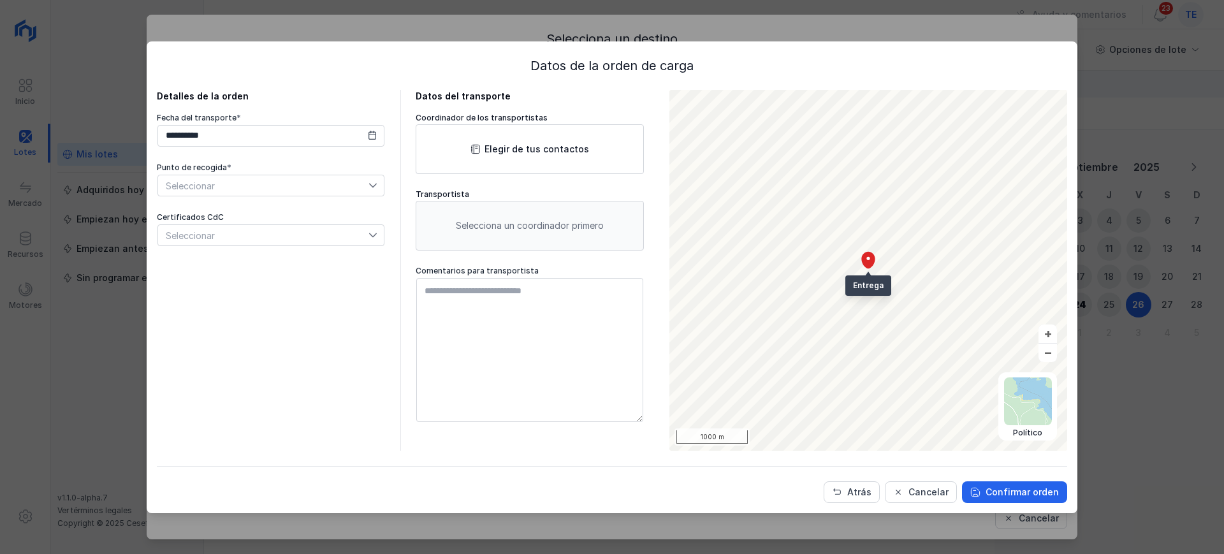
click at [306, 193] on span "Seleccionar" at bounding box center [263, 185] width 210 height 20
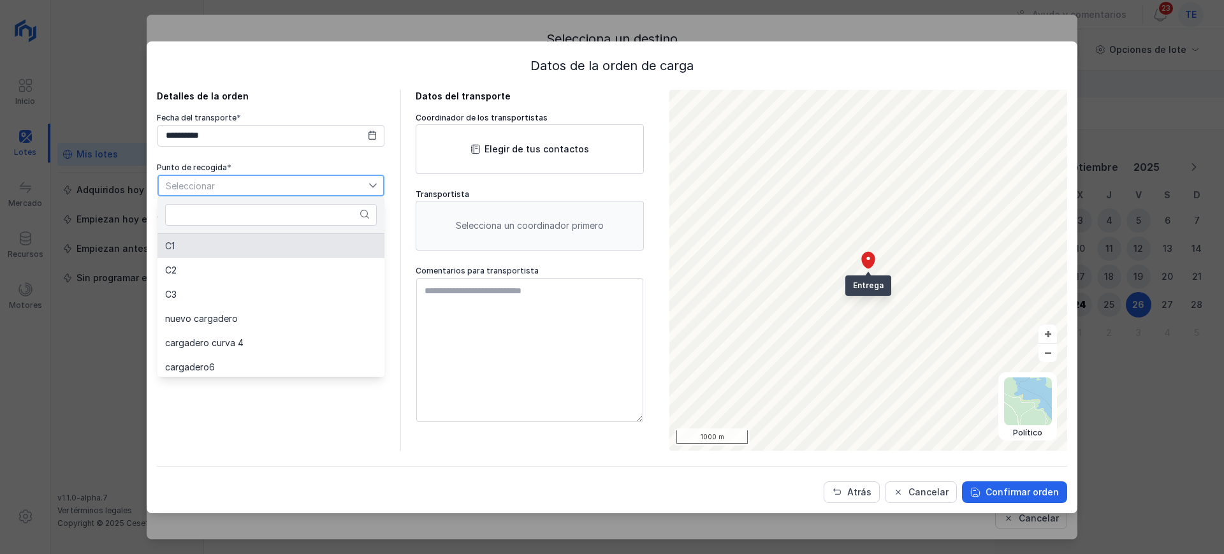
click at [265, 247] on li "C1" at bounding box center [270, 246] width 227 height 24
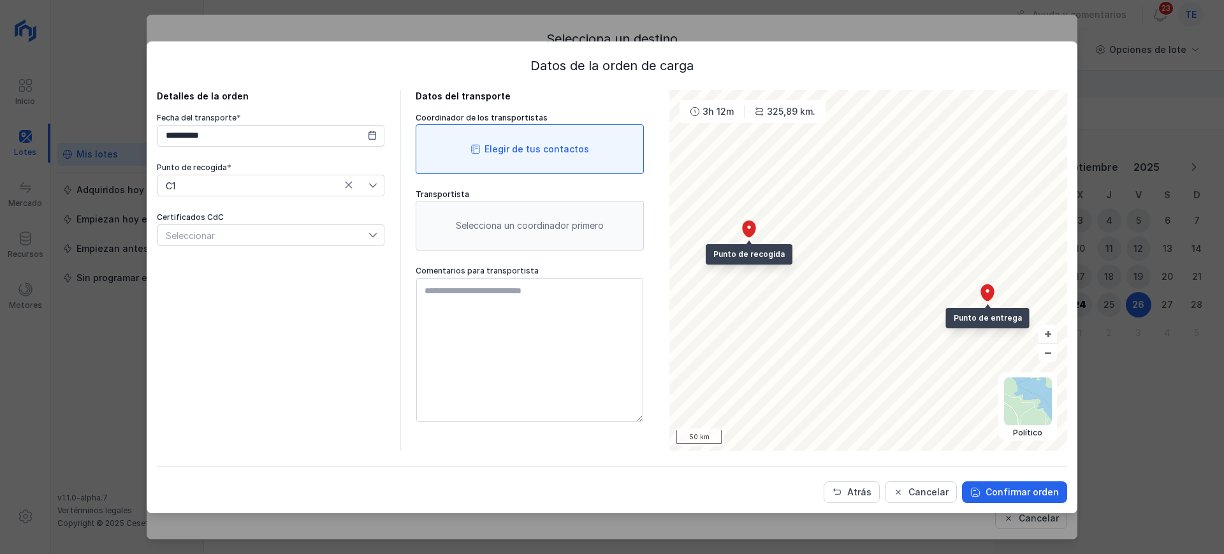
click at [568, 136] on div "Elegir de tus contactos" at bounding box center [529, 149] width 228 height 50
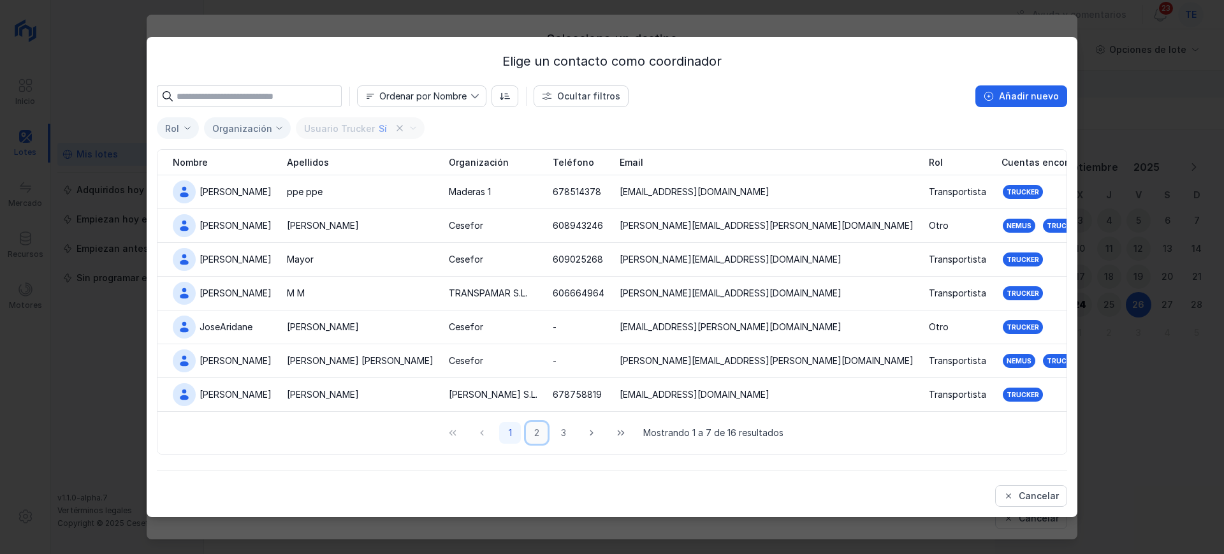
click at [533, 435] on button "2" at bounding box center [537, 433] width 22 height 22
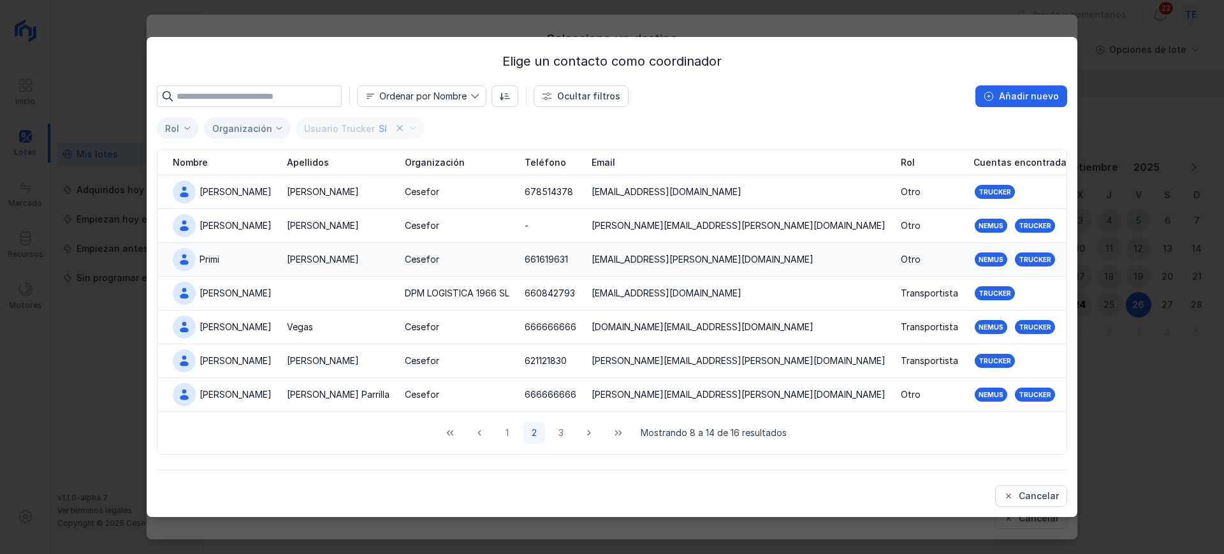
click at [332, 253] on div "Martín" at bounding box center [338, 259] width 103 height 13
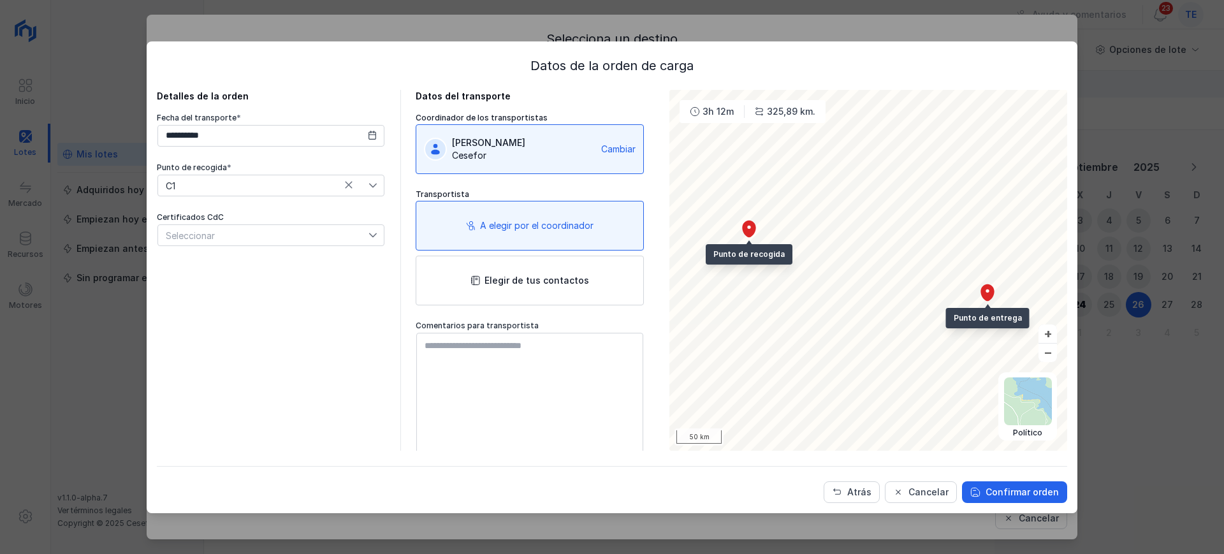
click at [486, 217] on div "A elegir por el coordinador" at bounding box center [529, 226] width 228 height 50
click at [538, 387] on textarea at bounding box center [529, 405] width 227 height 144
click at [990, 491] on div "Confirmar orden" at bounding box center [1021, 492] width 73 height 13
